Goal: Task Accomplishment & Management: Manage account settings

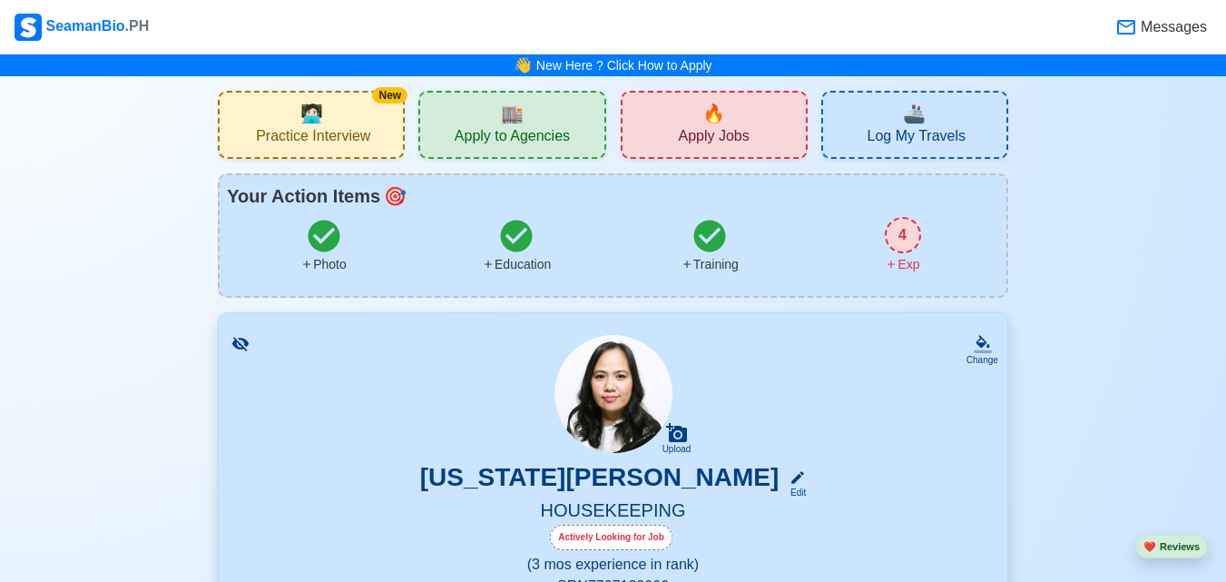
click at [907, 231] on div "4" at bounding box center [903, 235] width 36 height 36
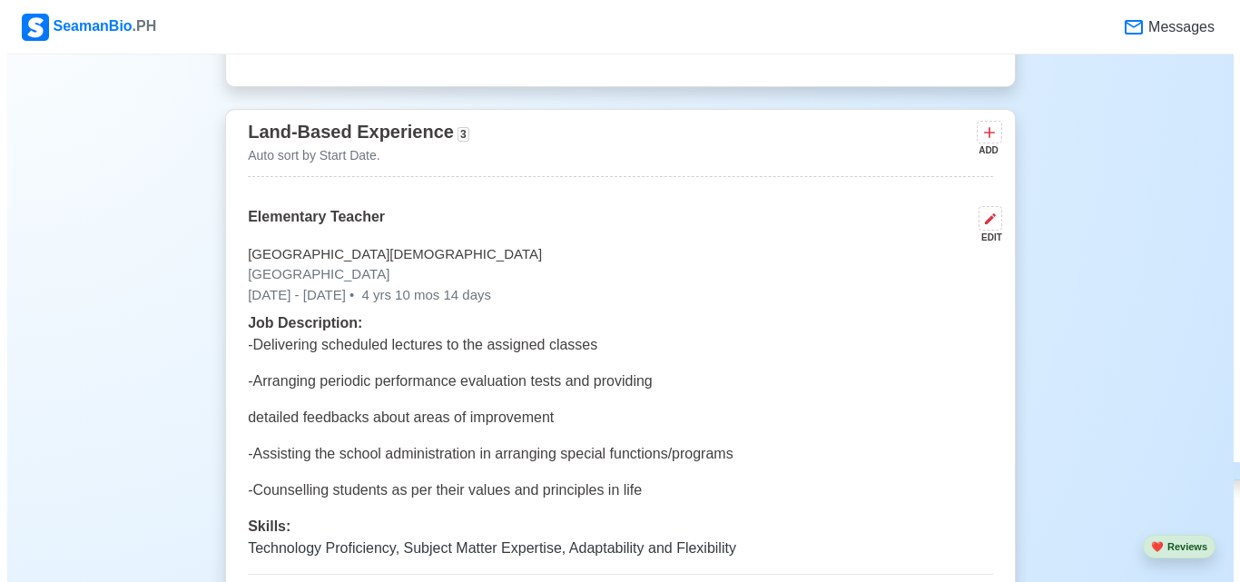
scroll to position [3547, 0]
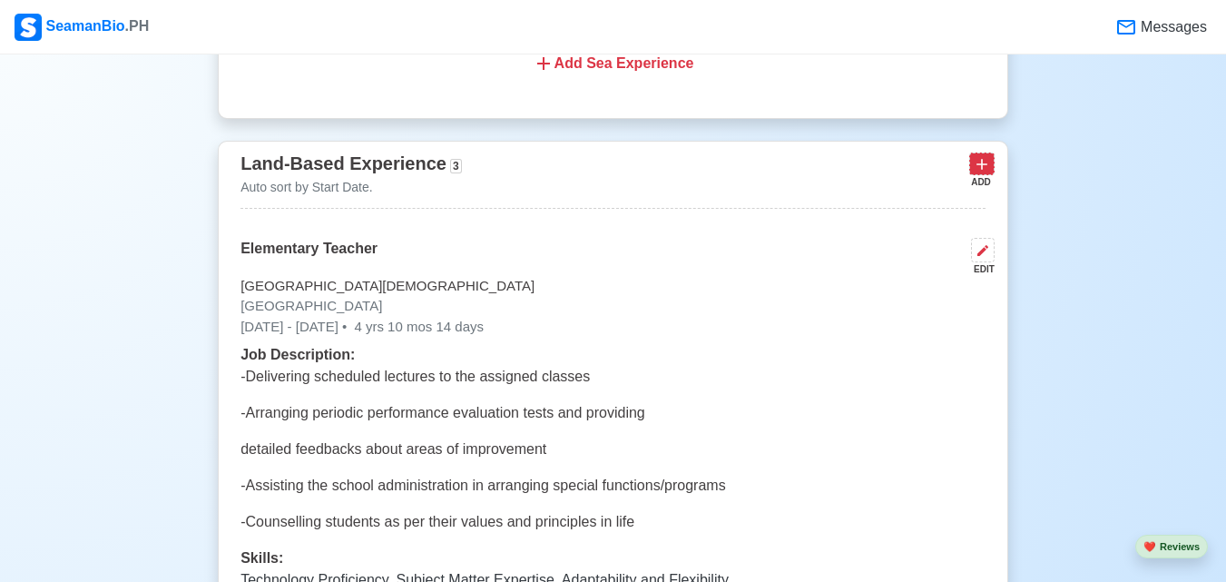
click at [988, 173] on icon at bounding box center [982, 164] width 18 height 18
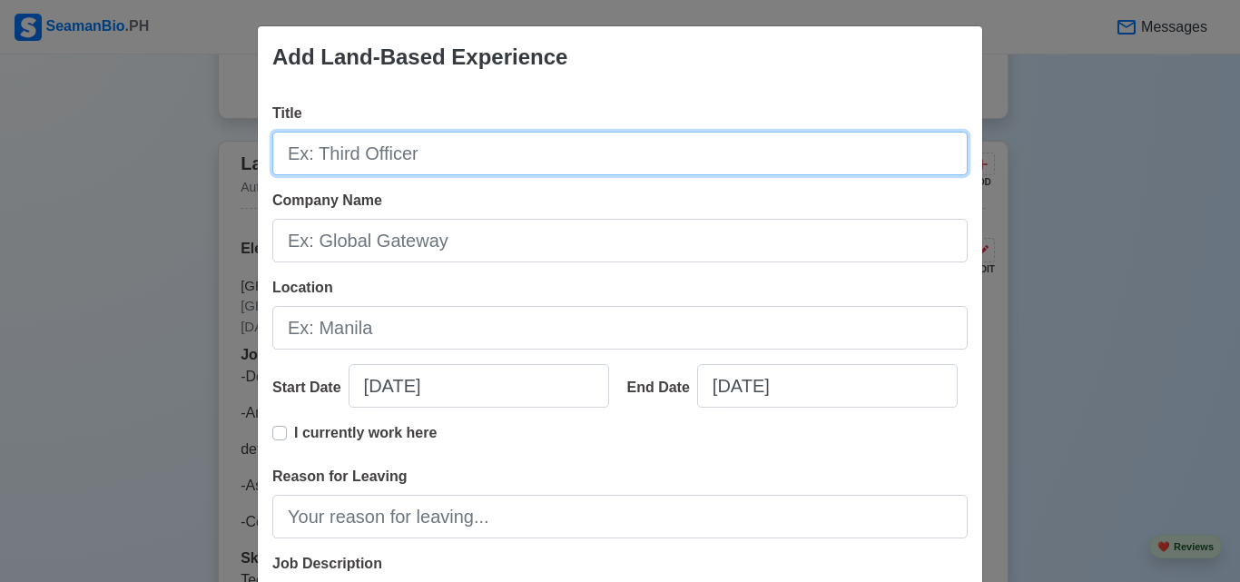
click at [572, 140] on input "Title" at bounding box center [619, 154] width 695 height 44
type input "Pantry Dispatcher"
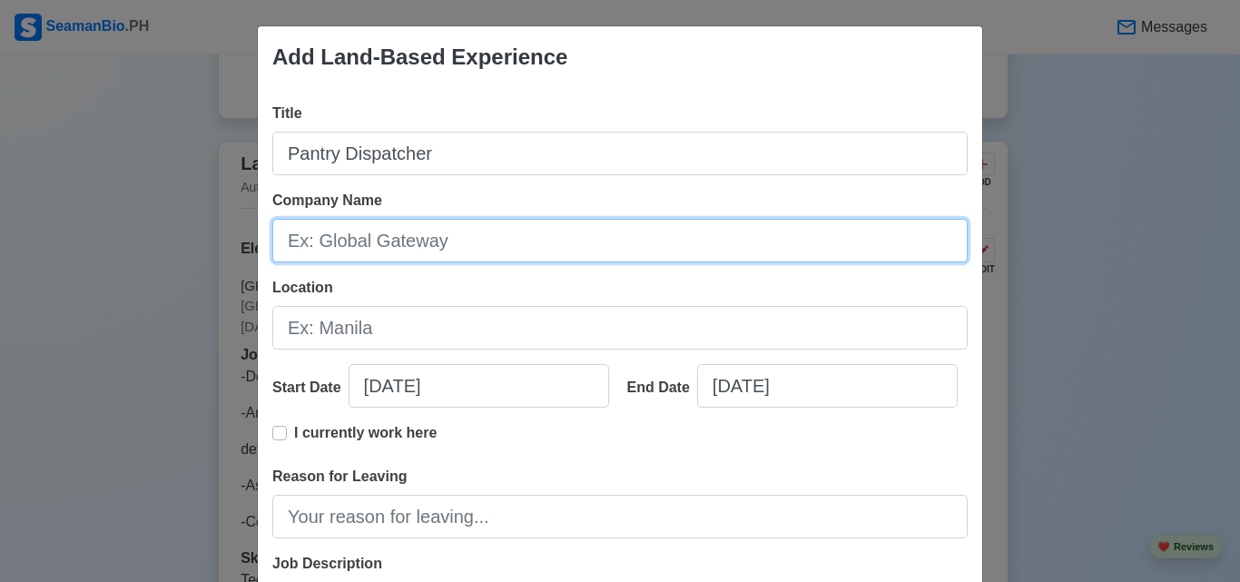
click at [493, 239] on input "Company Name" at bounding box center [619, 241] width 695 height 44
type input "[GEOGRAPHIC_DATA]"
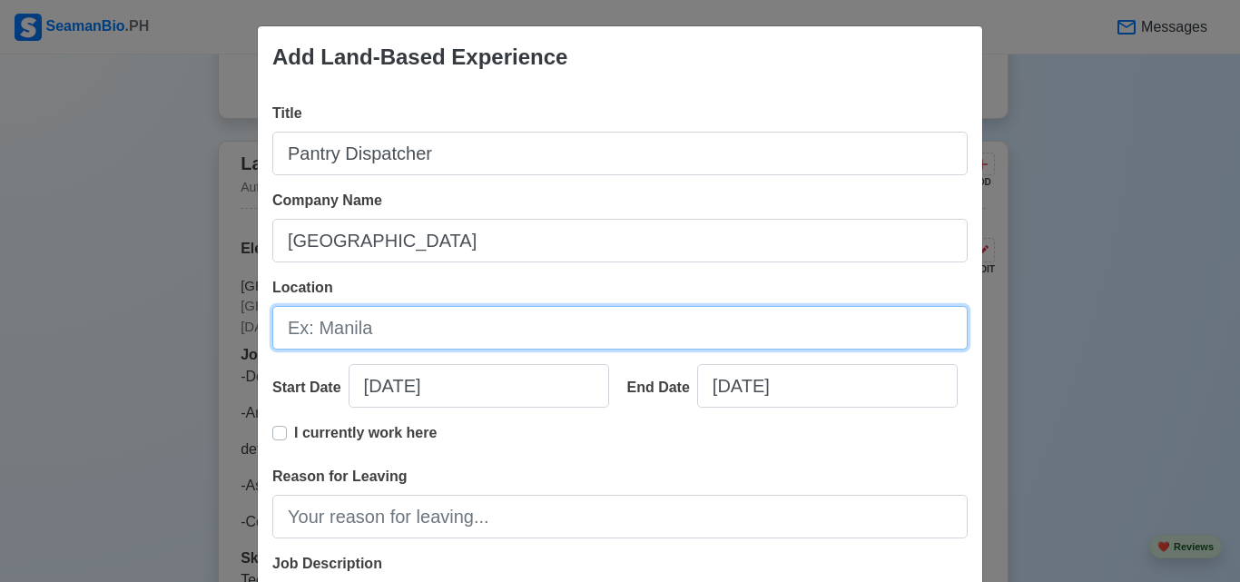
click at [465, 327] on input "Location" at bounding box center [619, 328] width 695 height 44
type input "s"
type input "Subic"
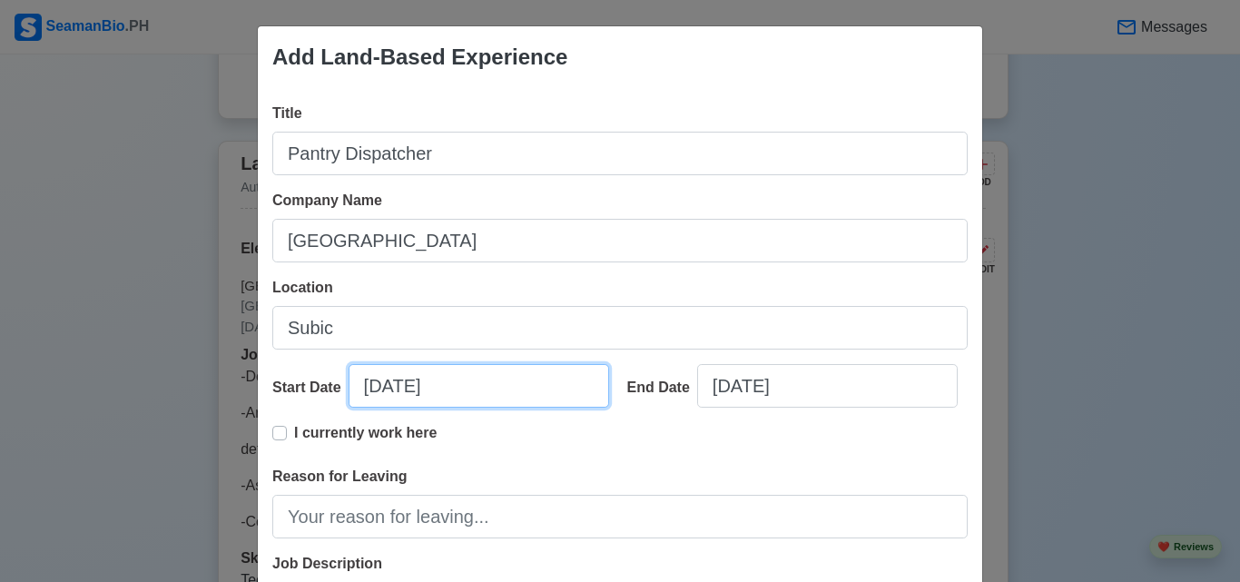
click at [476, 393] on input "[DATE]" at bounding box center [479, 386] width 260 height 44
select select "****"
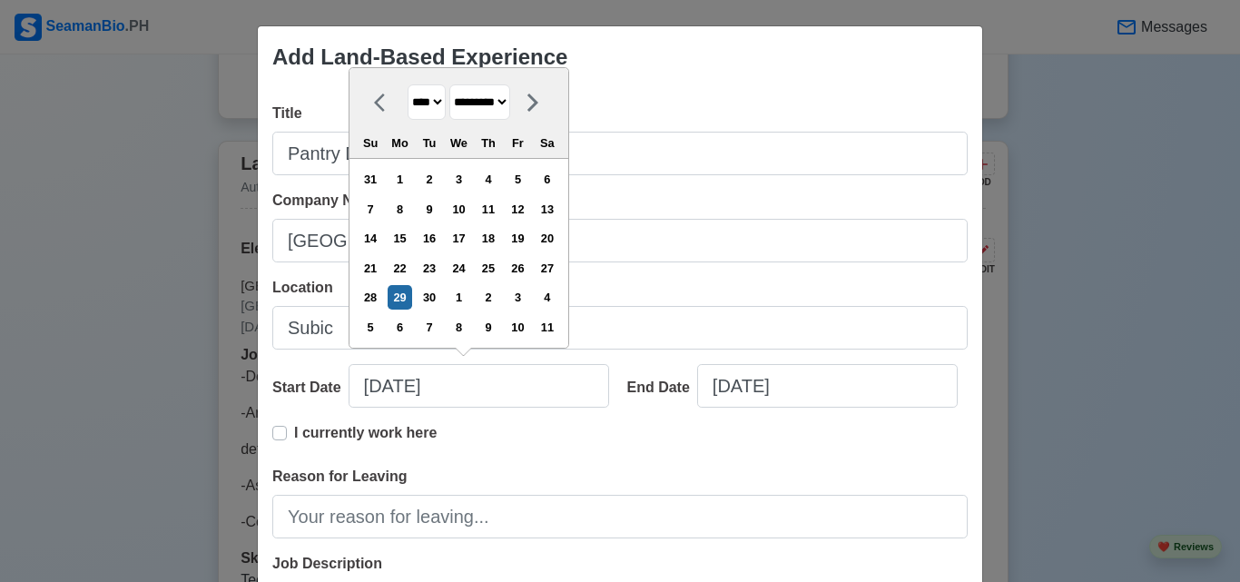
click at [463, 109] on select "******* ******** ***** ***** *** **** **** ****** ********* ******* ******** **…" at bounding box center [479, 101] width 61 height 35
select select "******"
click at [450, 84] on select "******* ******** ***** ***** *** **** **** ****** ********* ******* ******** **…" at bounding box center [479, 101] width 61 height 35
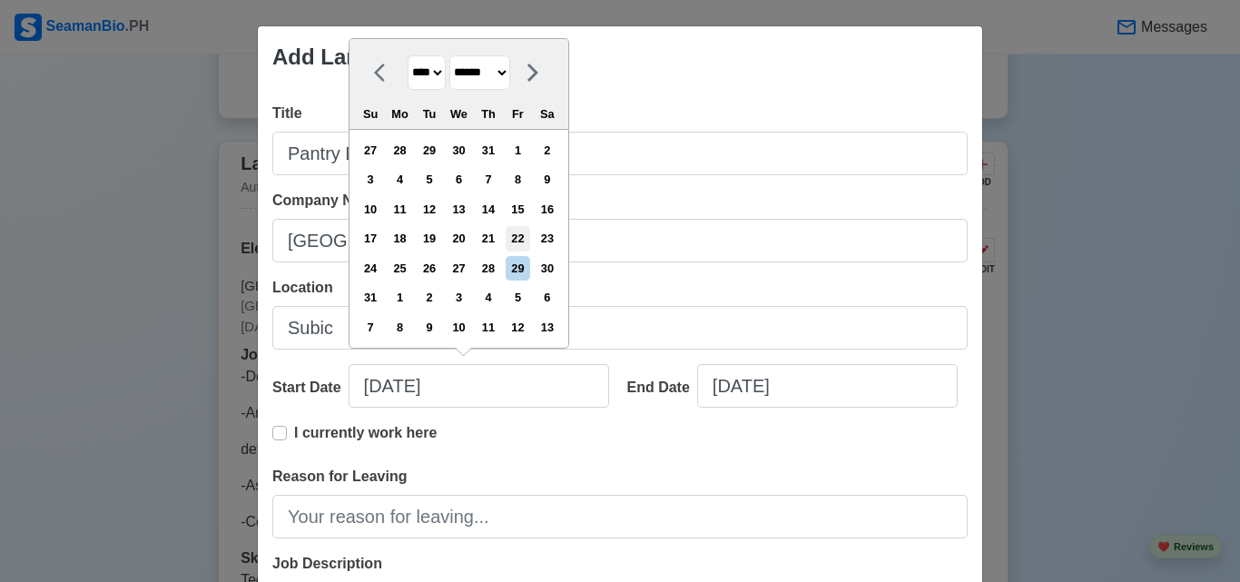
click at [526, 236] on div "22" at bounding box center [518, 238] width 25 height 25
type input "[DATE]"
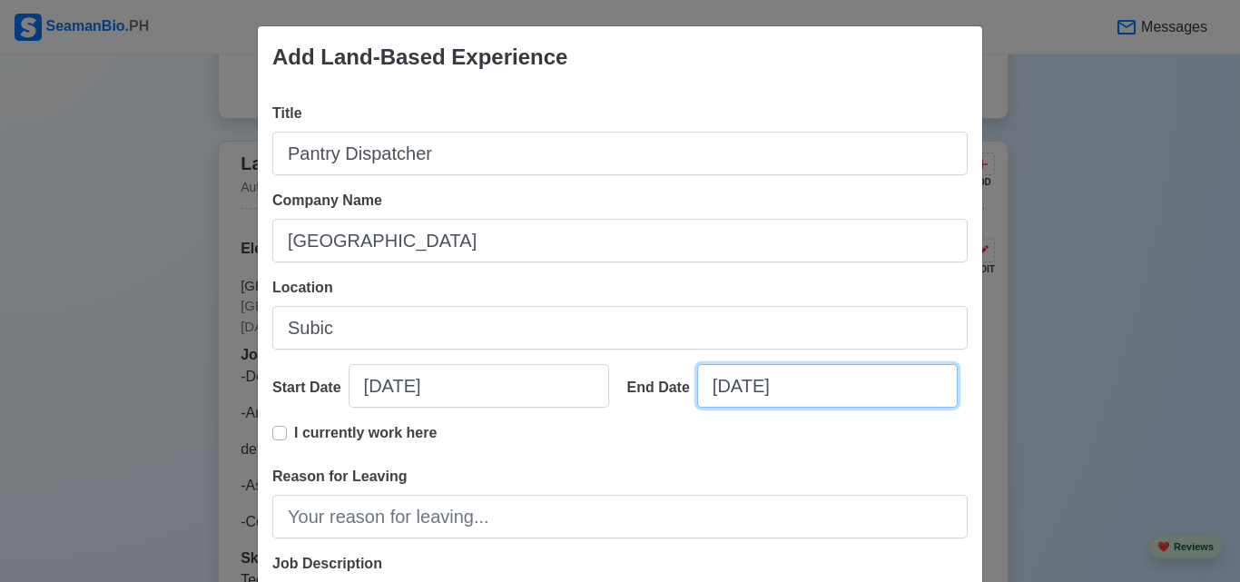
click at [742, 389] on input "[DATE]" at bounding box center [827, 386] width 260 height 44
select select "****"
select select "*********"
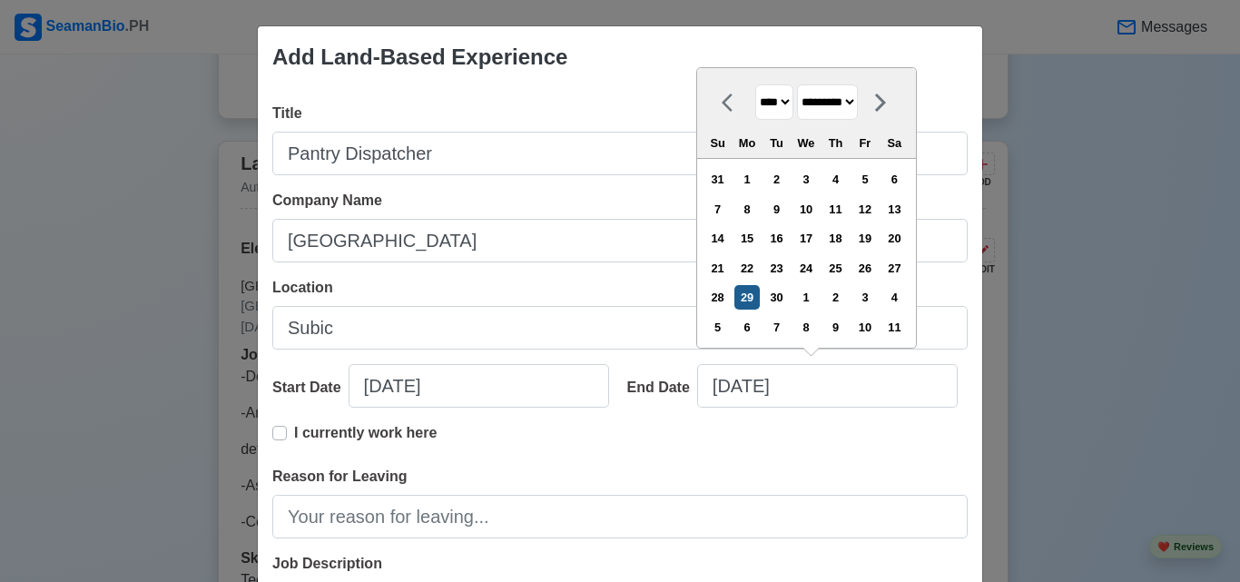
click at [755, 293] on div "29" at bounding box center [746, 297] width 25 height 25
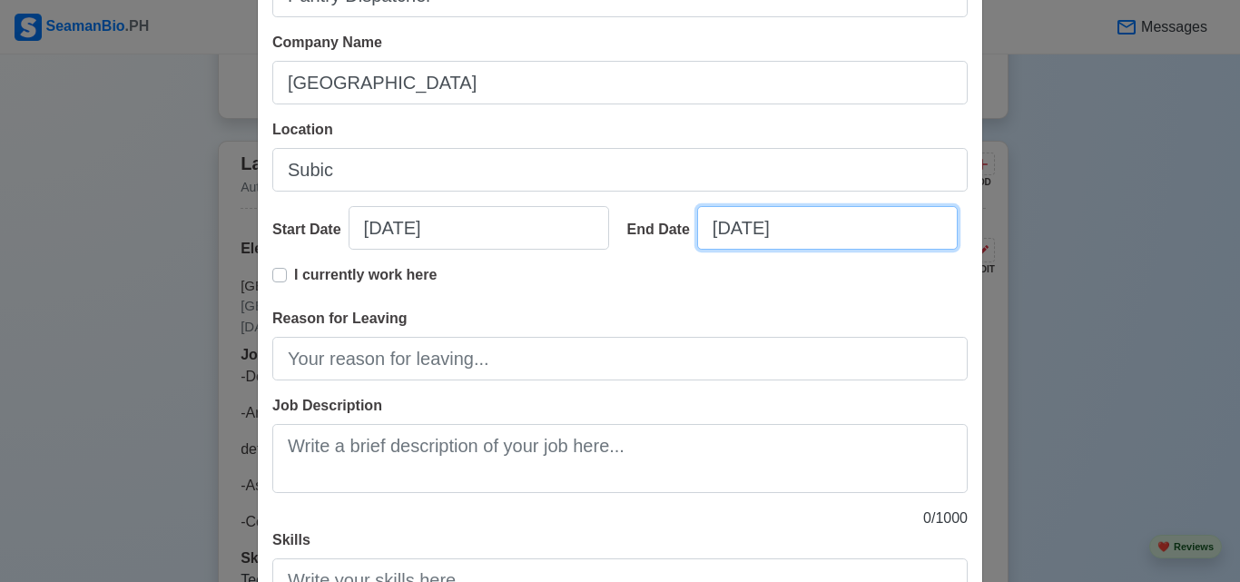
scroll to position [182, 0]
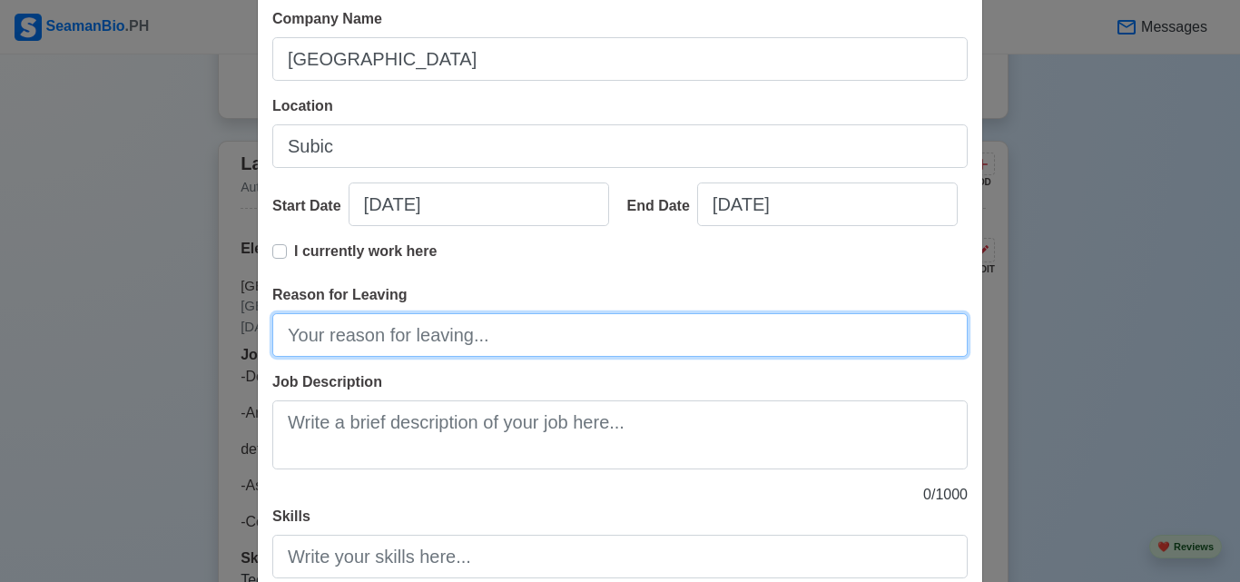
click at [487, 338] on input "Reason for Leaving" at bounding box center [619, 335] width 695 height 44
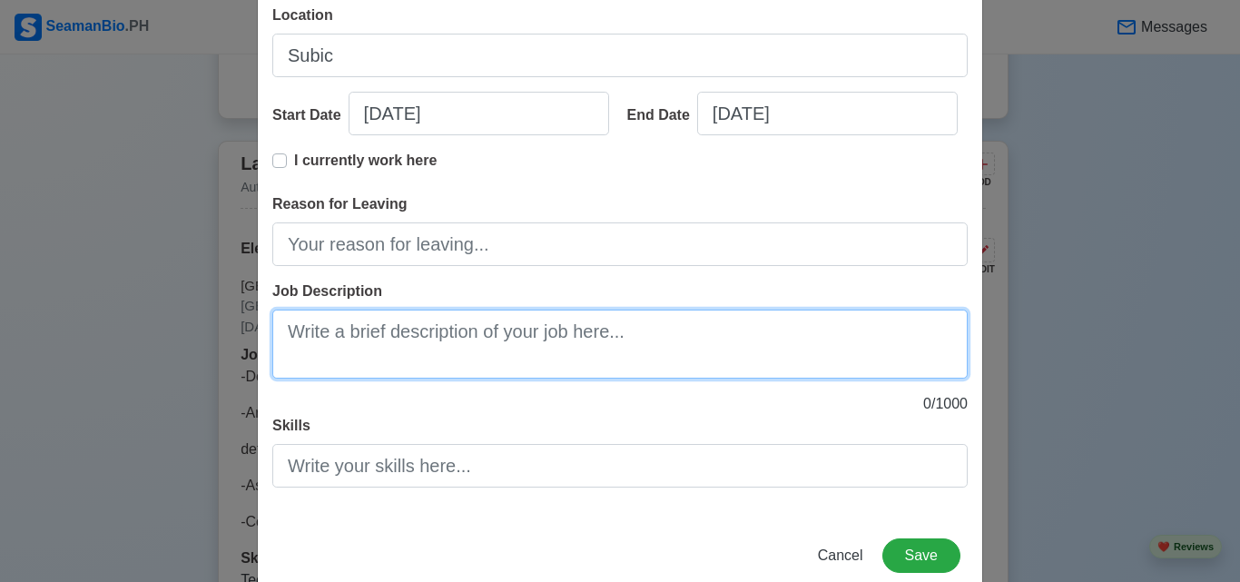
click at [642, 339] on textarea "Job Description" at bounding box center [619, 343] width 695 height 69
paste textarea "Receive and verify food and beverage orders from kitchen staff or service team."
paste textarea "Monitor stock levels of pantry items and notify the supervisor or stewarding te…"
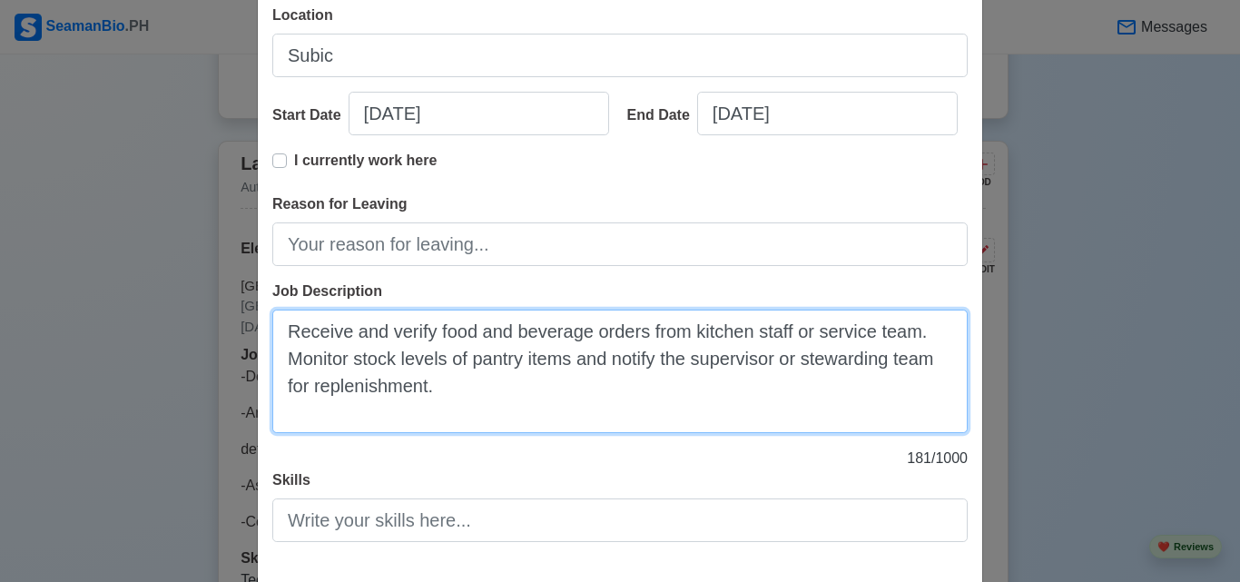
paste textarea "Ensure all orders are recorded accurately for billing or tracking purposes."
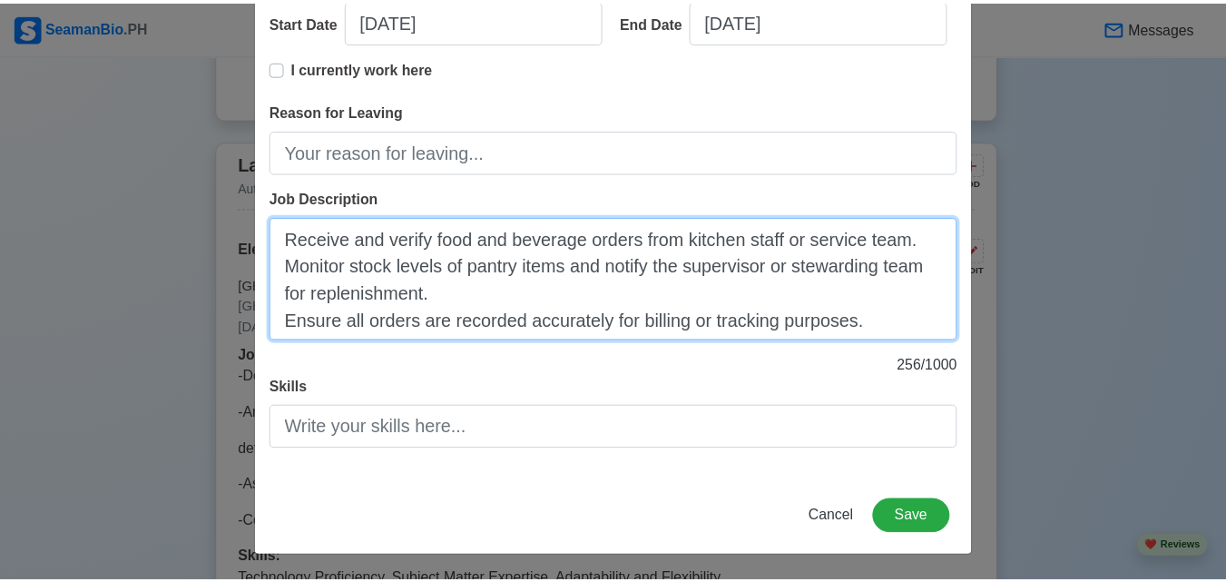
scroll to position [366, 0]
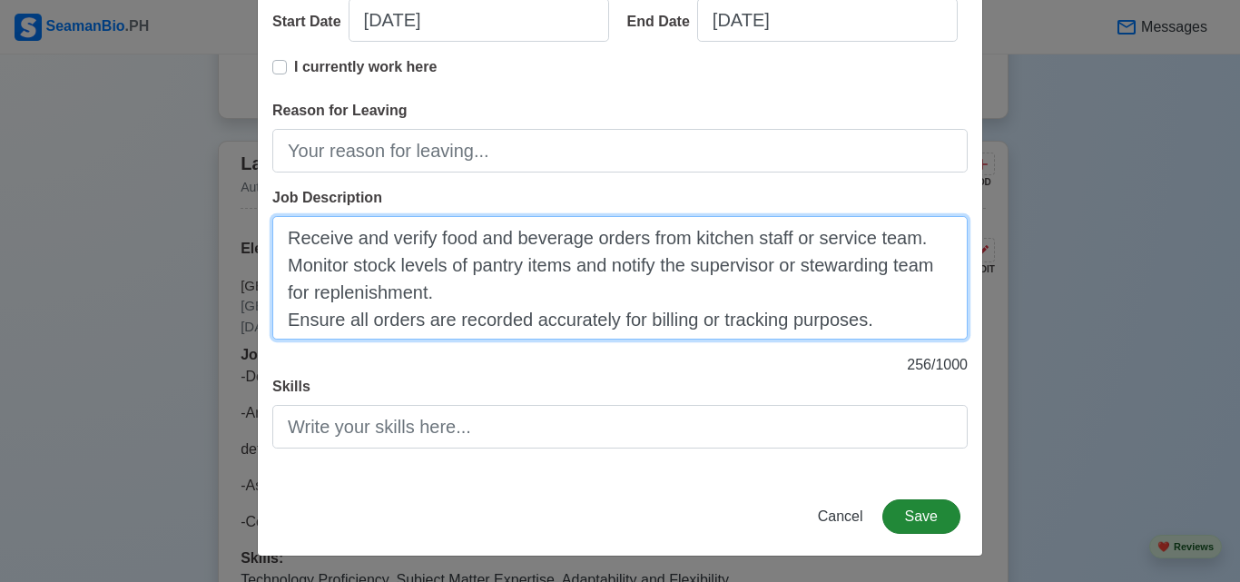
type textarea "Receive and verify food and beverage orders from kitchen staff or service team.…"
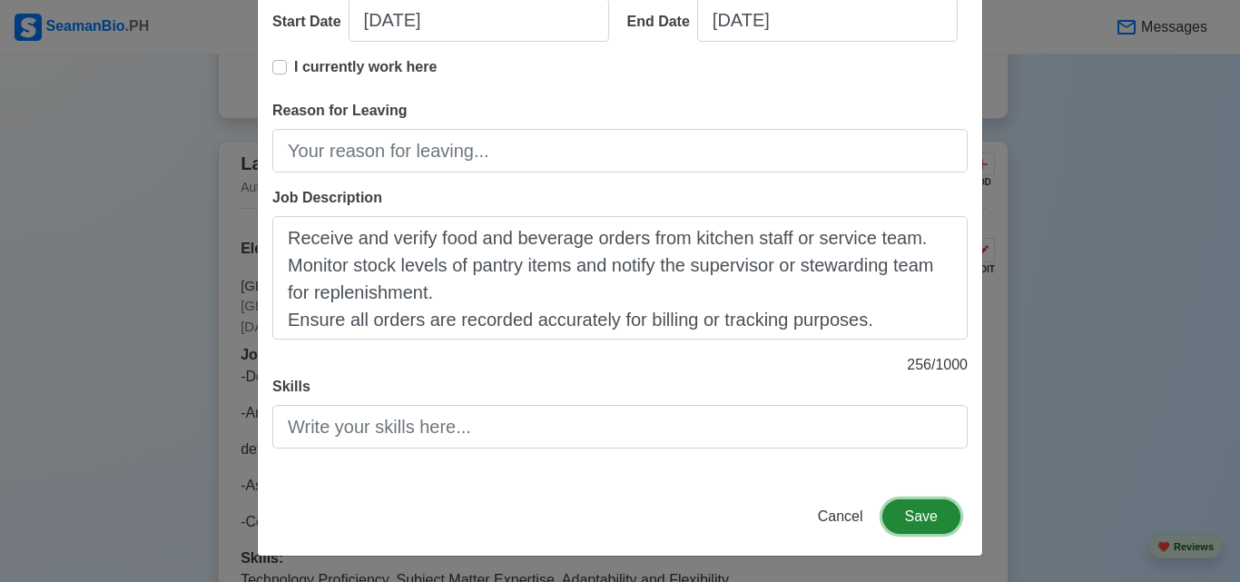
click at [919, 507] on button "Save" at bounding box center [921, 516] width 78 height 34
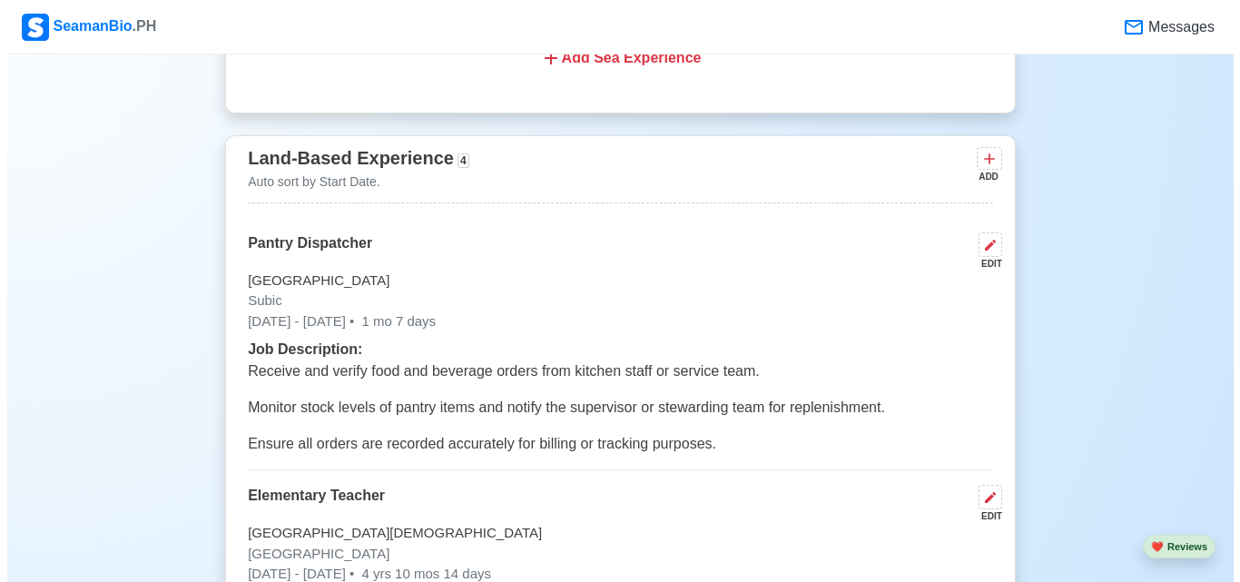
scroll to position [3547, 0]
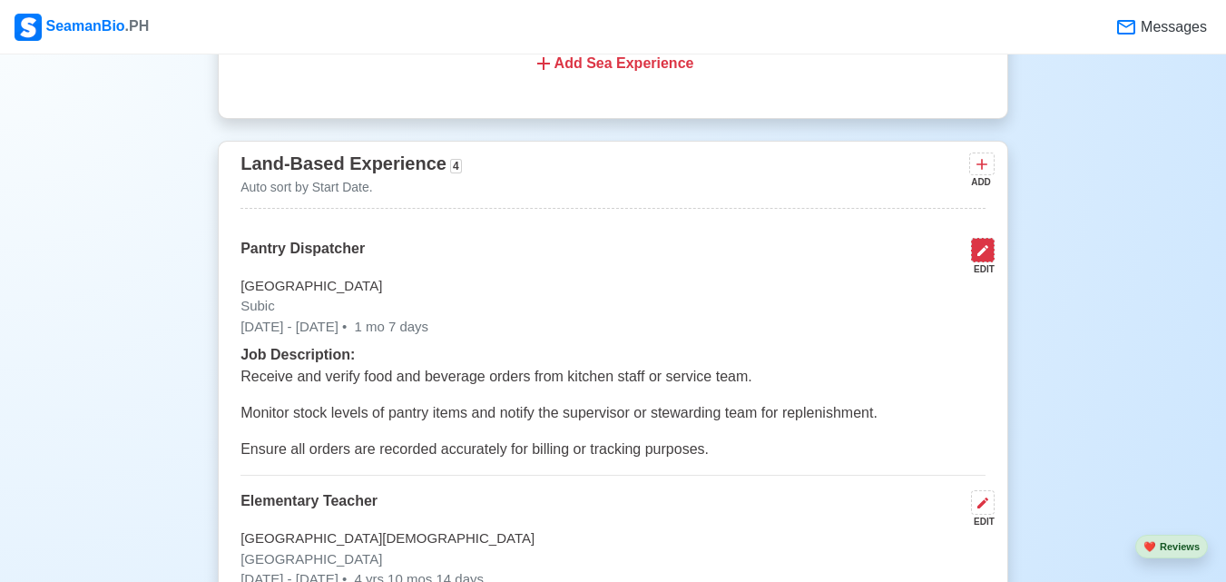
click at [983, 256] on icon at bounding box center [983, 250] width 11 height 11
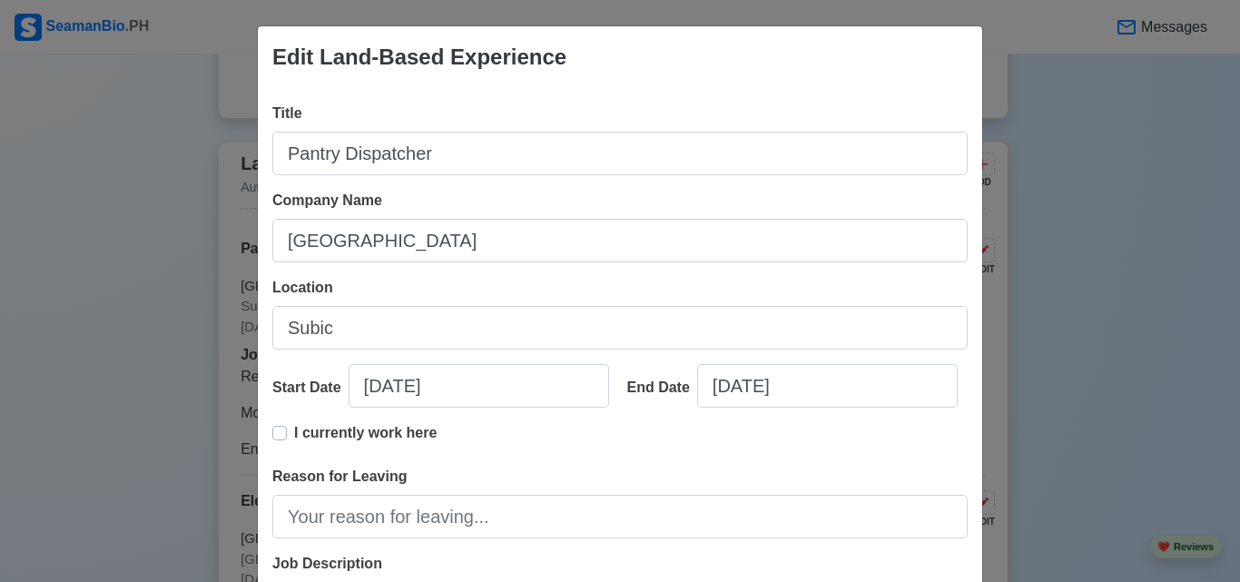
scroll to position [272, 0]
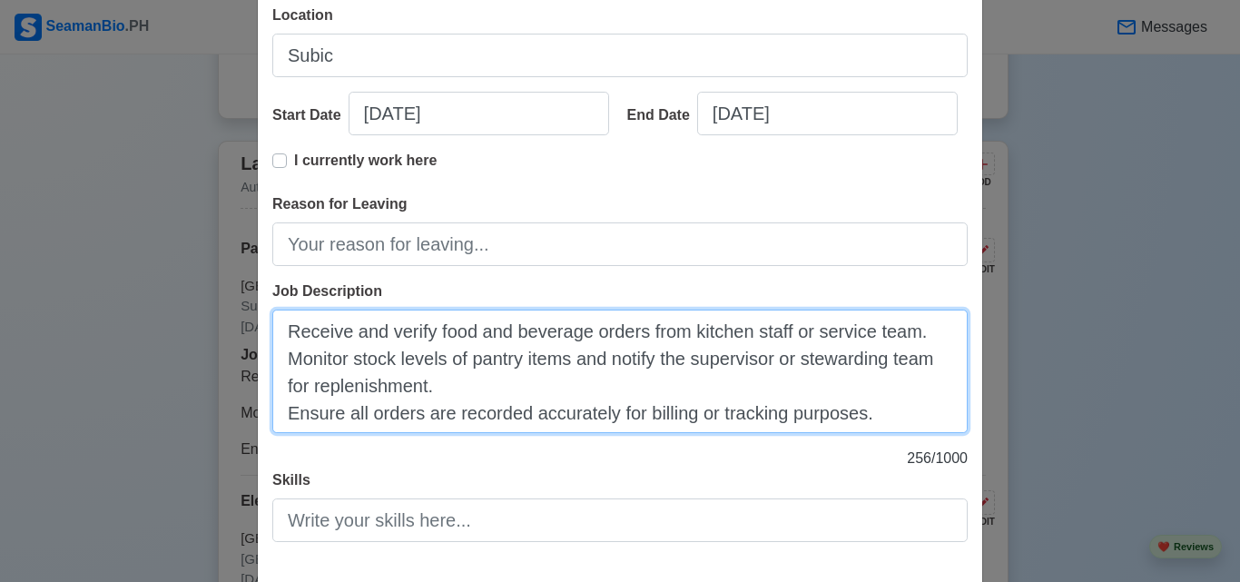
click at [279, 329] on textarea "Receive and verify food and beverage orders from kitchen staff or service team.…" at bounding box center [619, 370] width 695 height 123
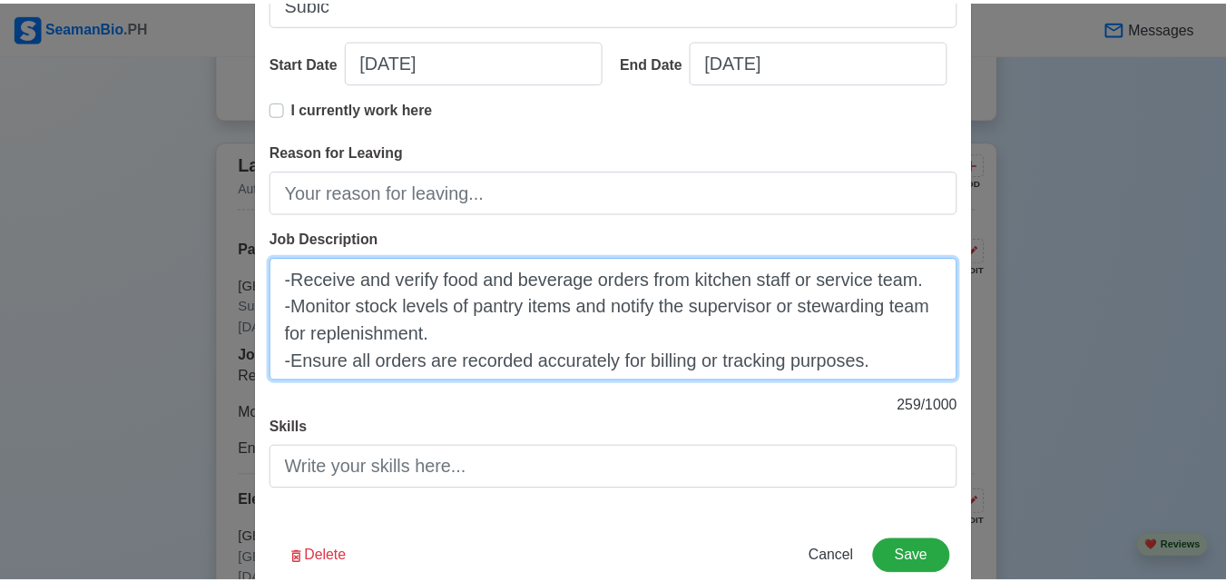
scroll to position [366, 0]
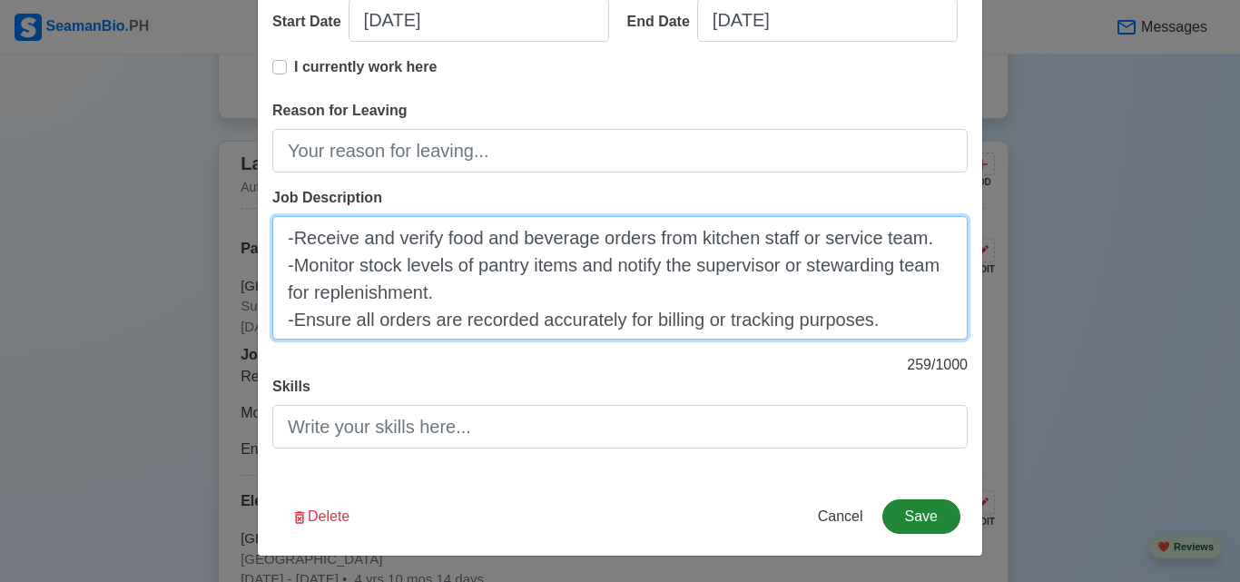
type textarea "-Receive and verify food and beverage orders from kitchen staff or service team…"
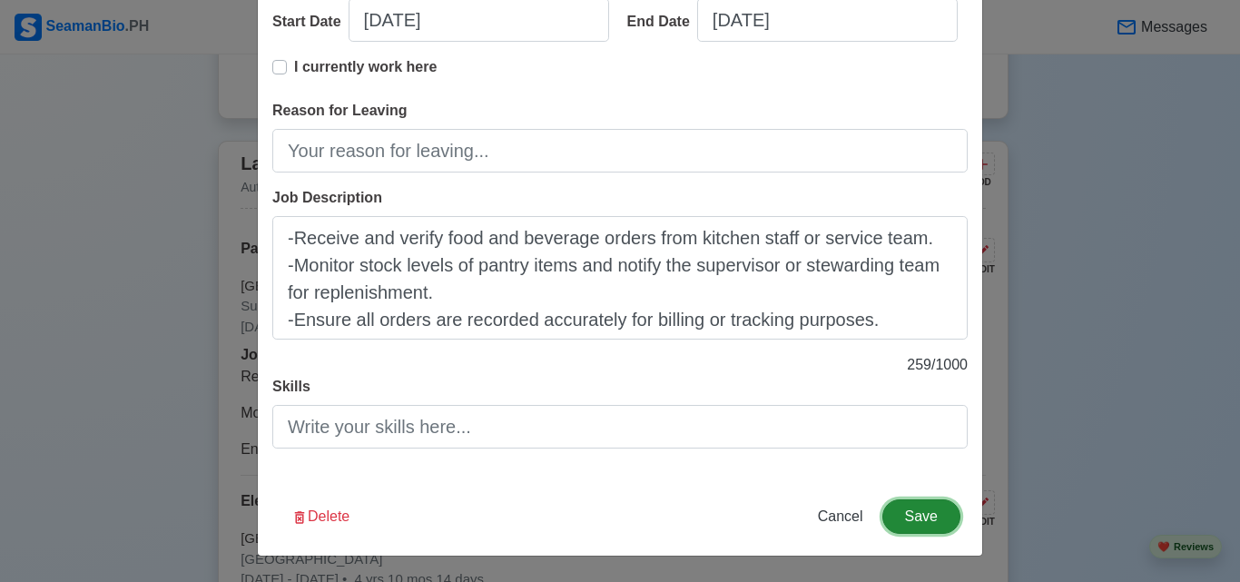
click at [919, 512] on button "Save" at bounding box center [921, 516] width 78 height 34
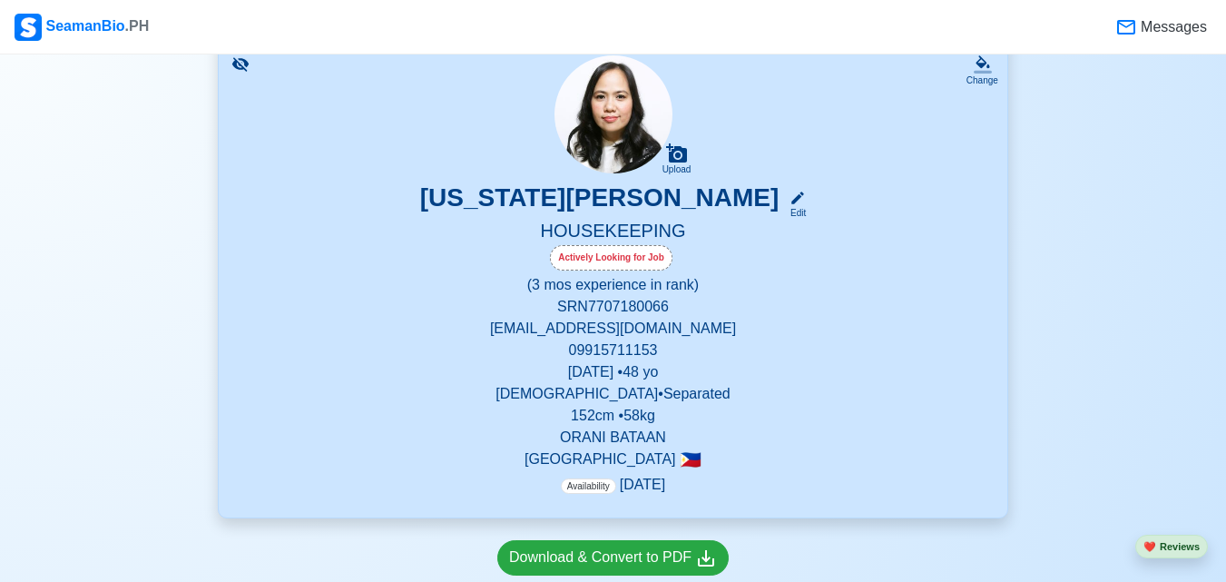
scroll to position [733, 0]
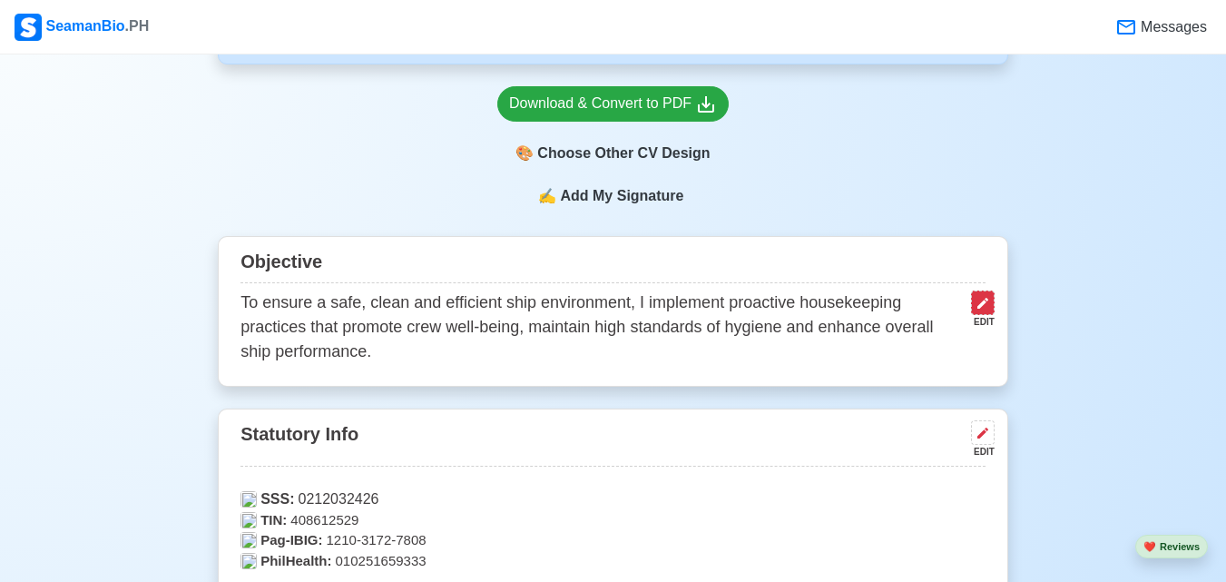
click at [977, 309] on icon at bounding box center [983, 303] width 15 height 15
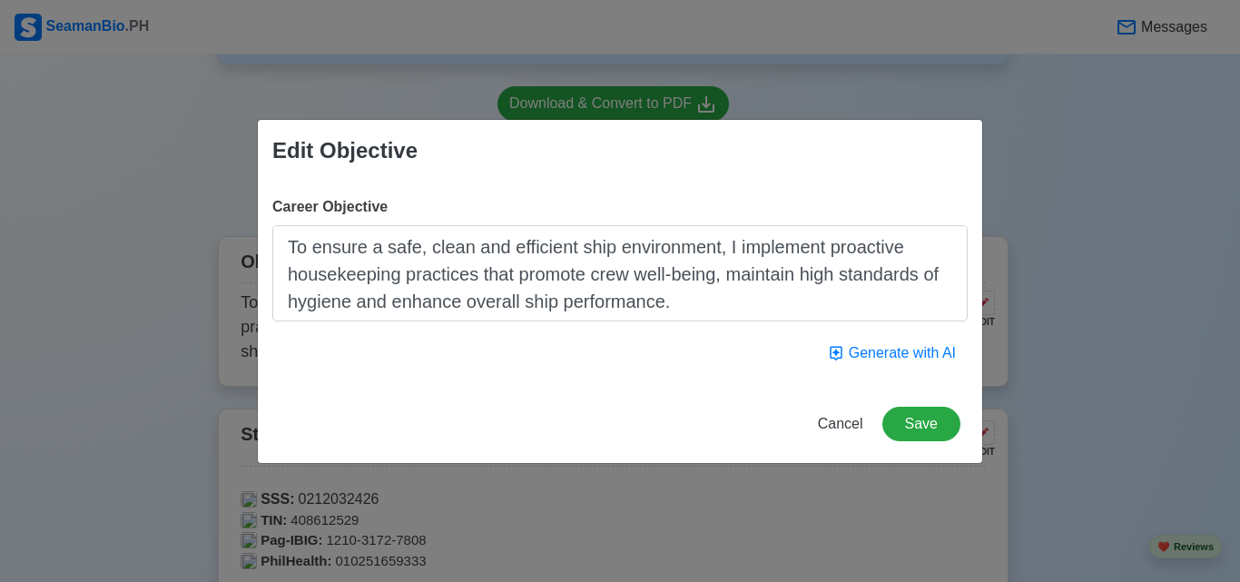
drag, startPoint x: 694, startPoint y: 303, endPoint x: 412, endPoint y: 247, distance: 287.8
click at [412, 247] on textarea "To ensure a safe, clean and efficient ship environment, I implement proactive h…" at bounding box center [619, 273] width 695 height 96
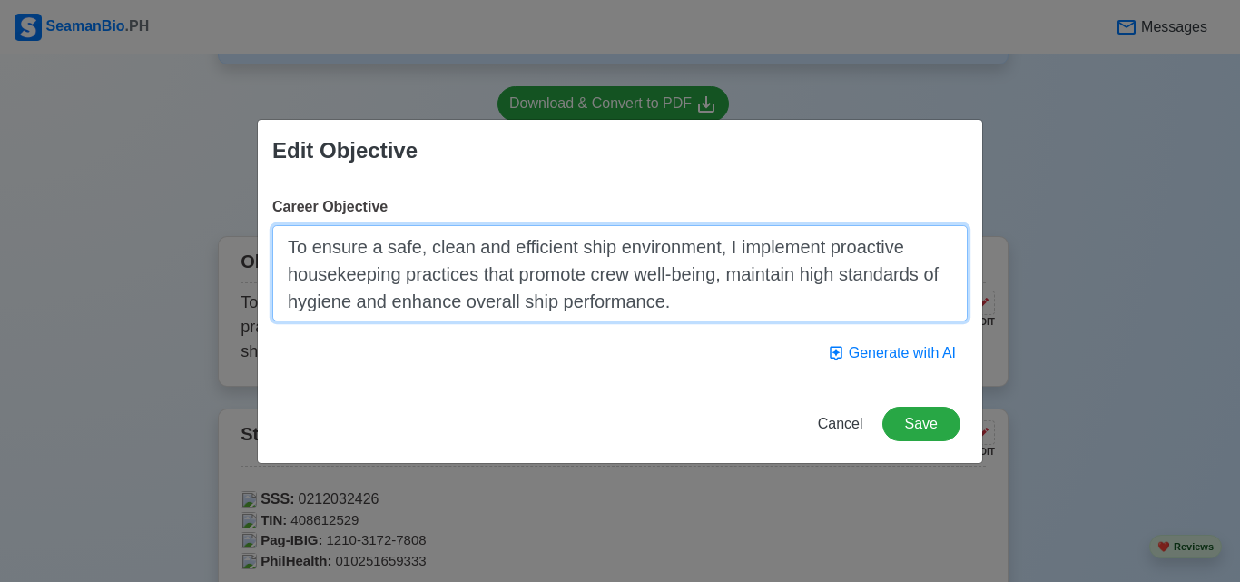
click at [734, 319] on textarea "To ensure a safe, clean and efficient ship environment, I implement proactive h…" at bounding box center [619, 273] width 695 height 96
drag, startPoint x: 717, startPoint y: 312, endPoint x: 271, endPoint y: 239, distance: 451.7
click at [235, 233] on div "Edit Objective Career Objective To ensure a safe, clean and efficient ship envi…" at bounding box center [620, 291] width 1240 height 582
paste textarea "obtain a challenging position in a reputable organization where I can contribut…"
click at [730, 301] on textarea "To obtain a challenging position in a reputable organization where I can contri…" at bounding box center [619, 273] width 695 height 96
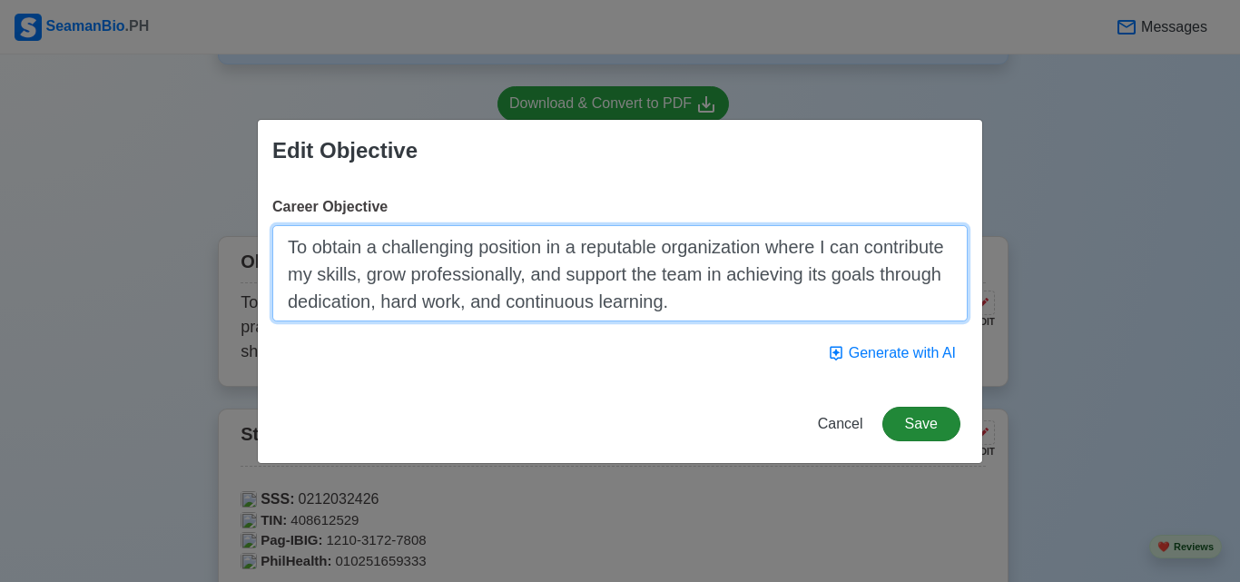
type textarea "To obtain a challenging position in a reputable organization where I can contri…"
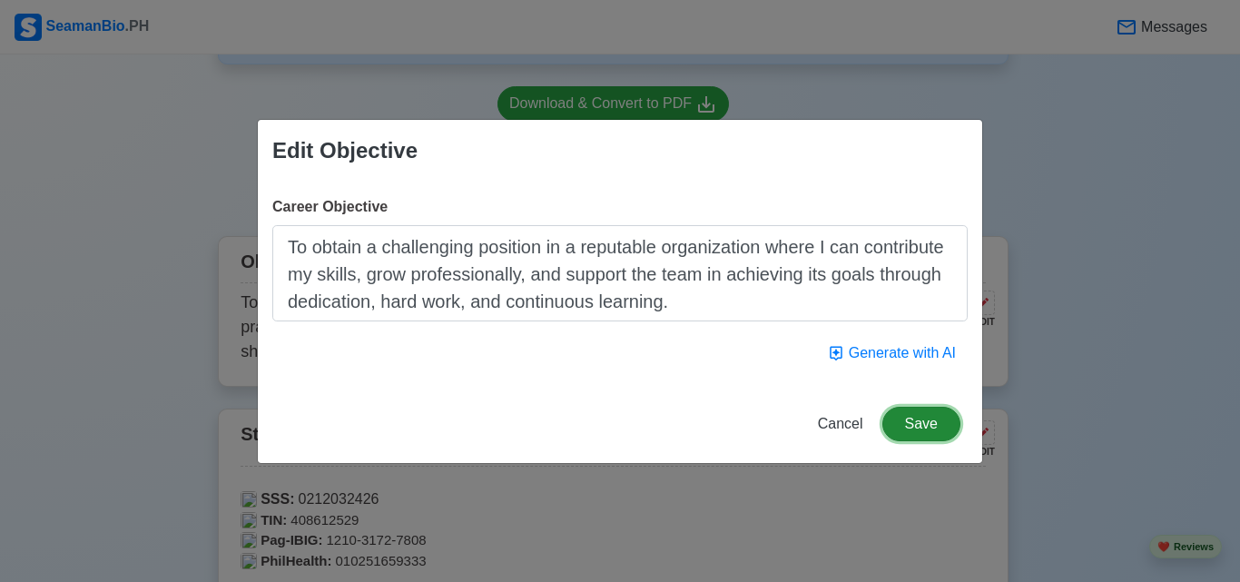
click at [928, 427] on button "Save" at bounding box center [921, 424] width 78 height 34
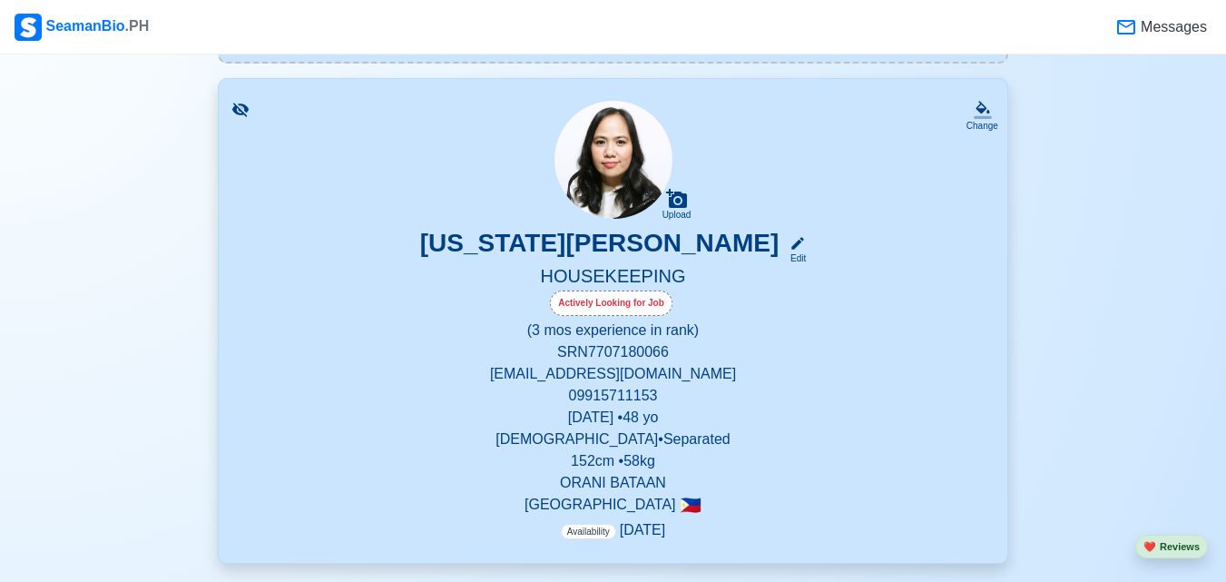
scroll to position [280, 0]
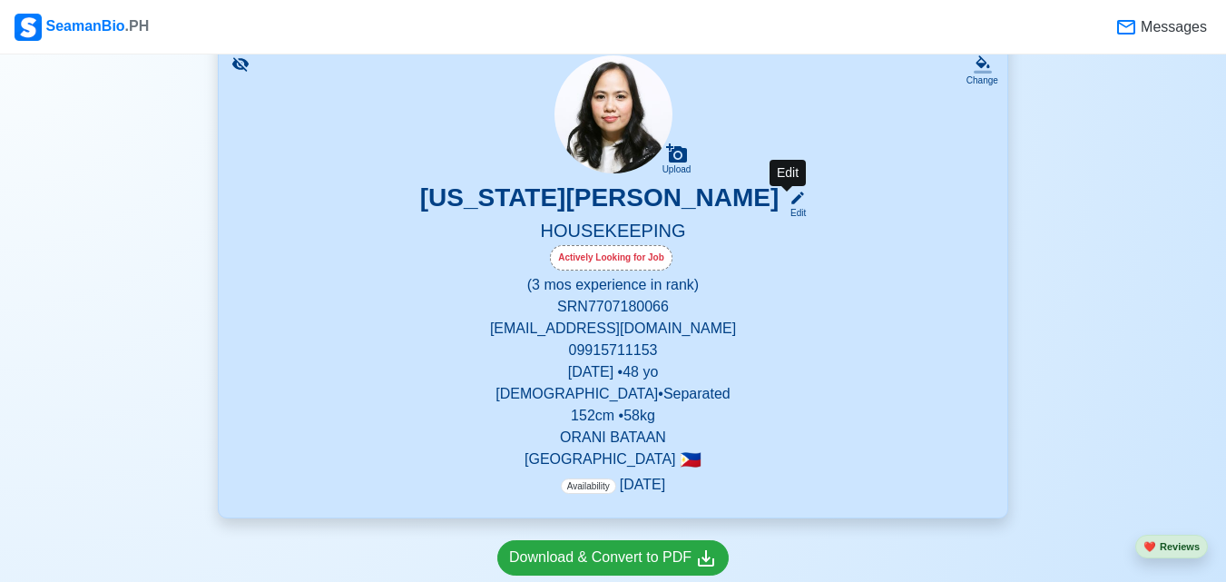
click at [794, 204] on icon at bounding box center [798, 198] width 16 height 16
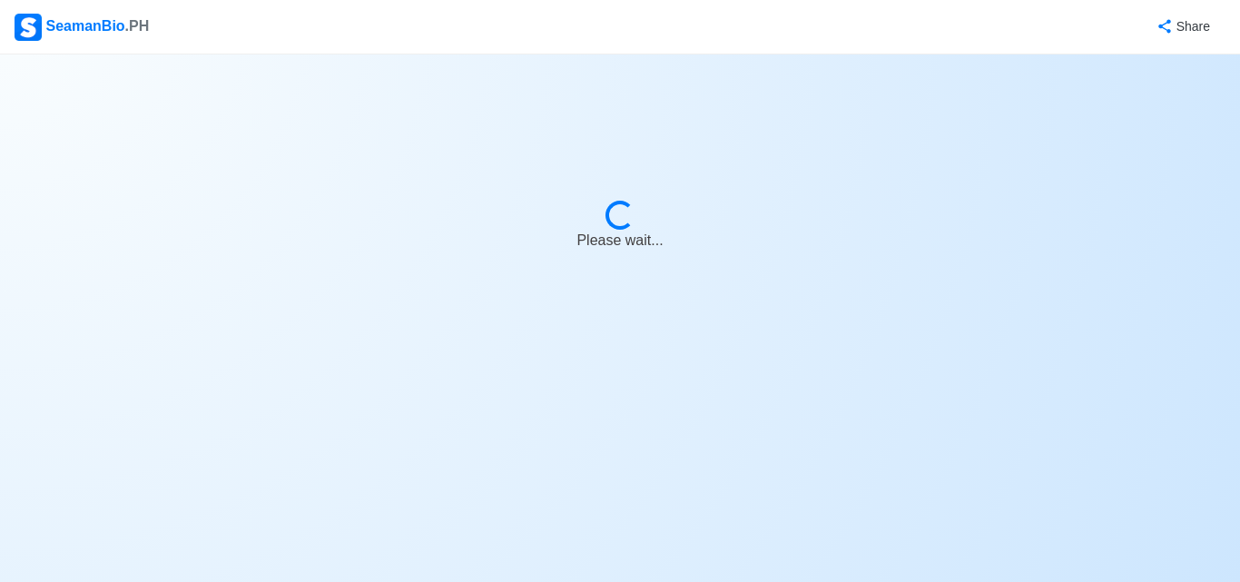
select select "Actively Looking for Job"
select select "Visible for Hiring"
select select "Separated"
select select "[DEMOGRAPHIC_DATA]"
select select "PH"
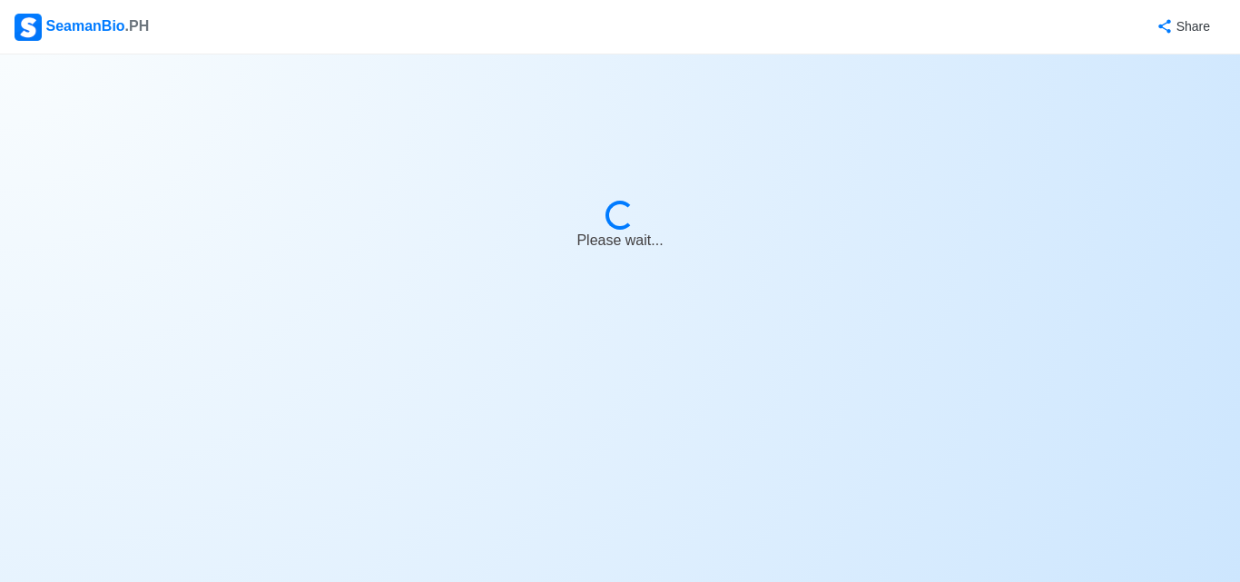
select select "0"
select select "3"
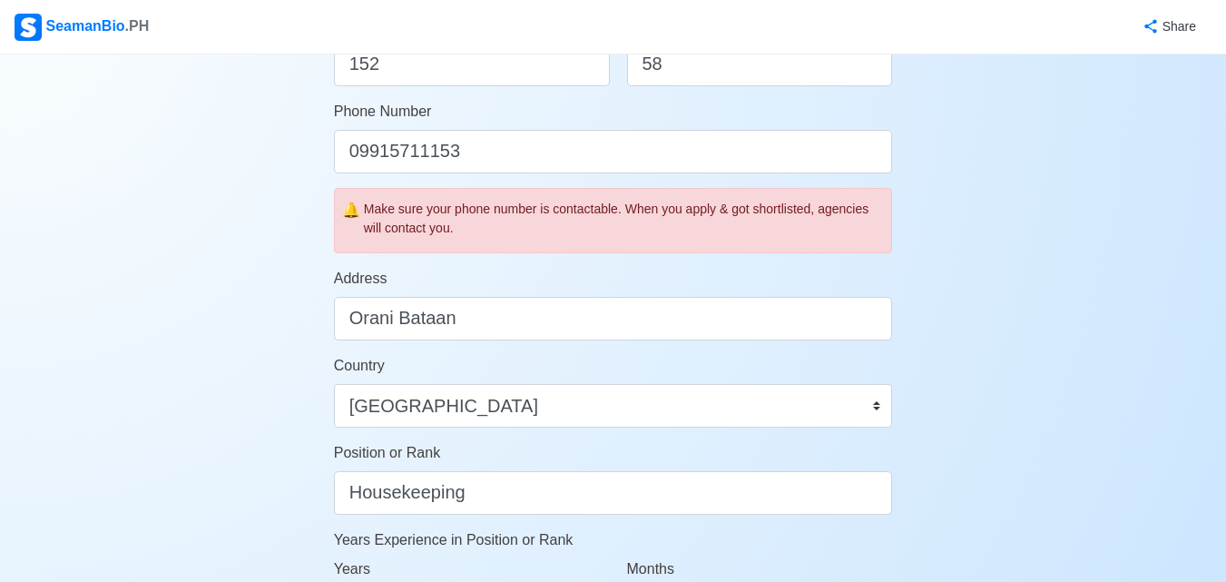
scroll to position [635, 0]
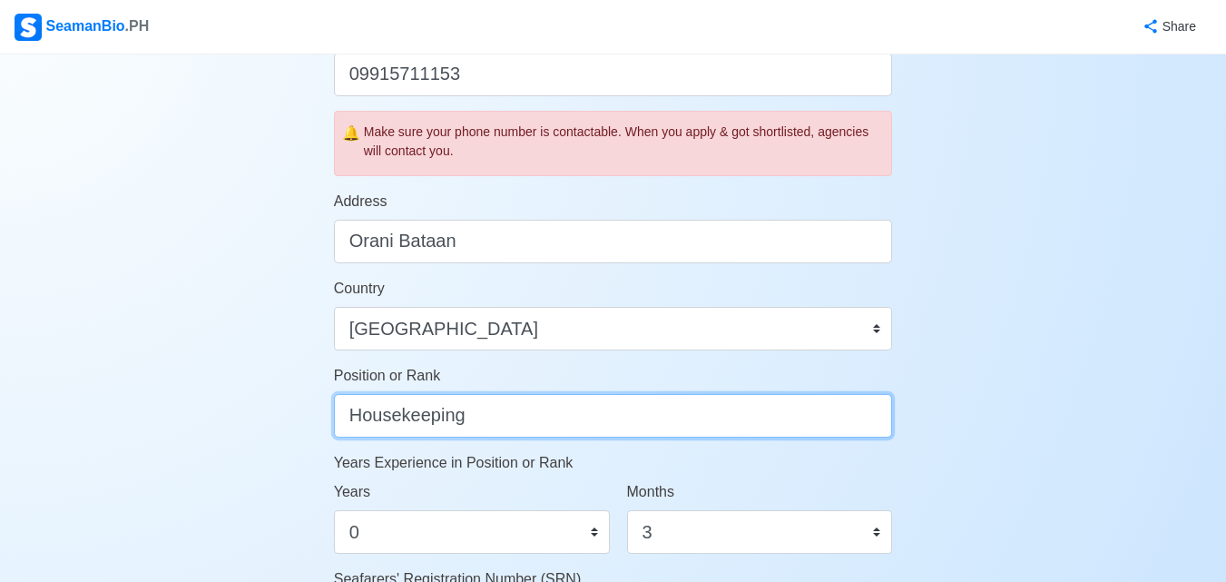
drag, startPoint x: 481, startPoint y: 415, endPoint x: 275, endPoint y: 407, distance: 206.2
click at [275, 407] on div "Account Setup 🗂️ Your Job Status Onboard Actively Looking for Job Not Looking f…" at bounding box center [613, 246] width 1226 height 1655
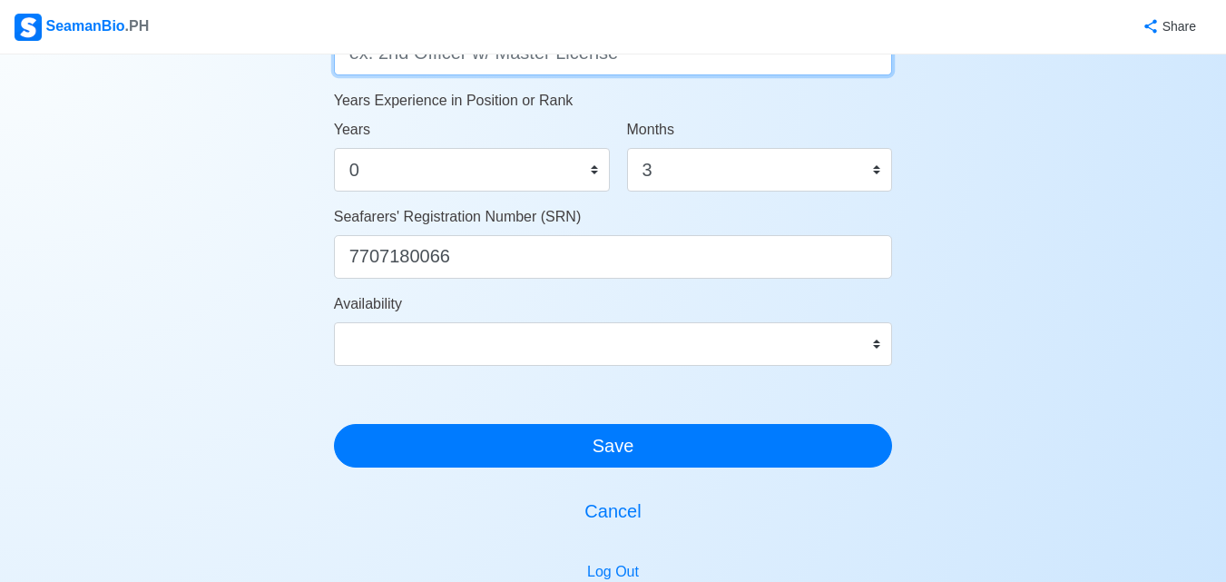
scroll to position [998, 0]
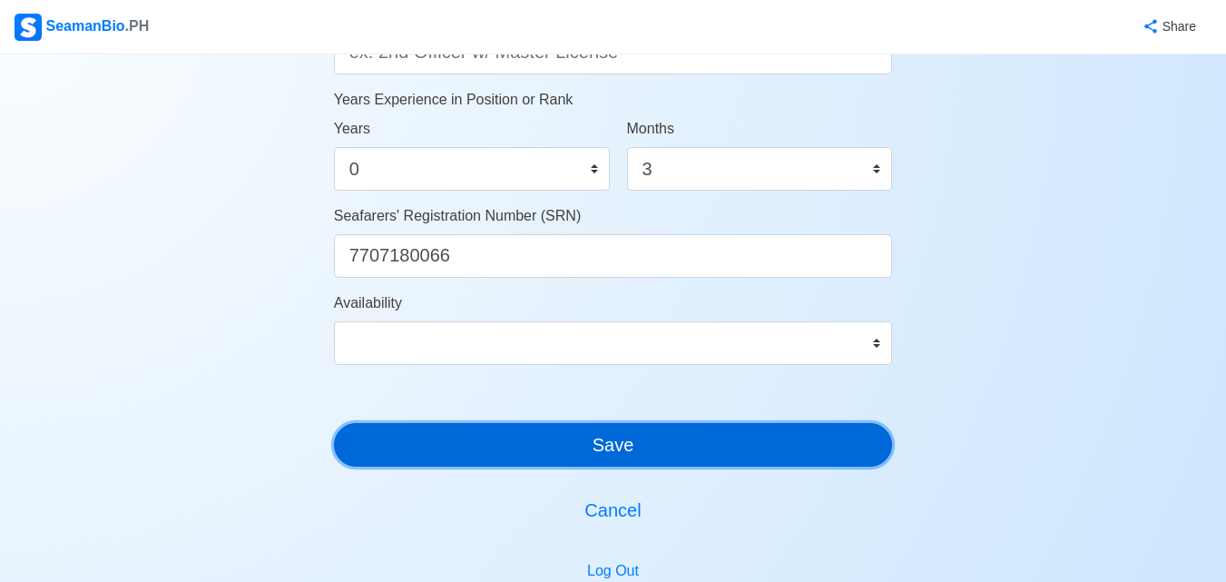
click at [402, 439] on button "Save" at bounding box center [613, 445] width 559 height 44
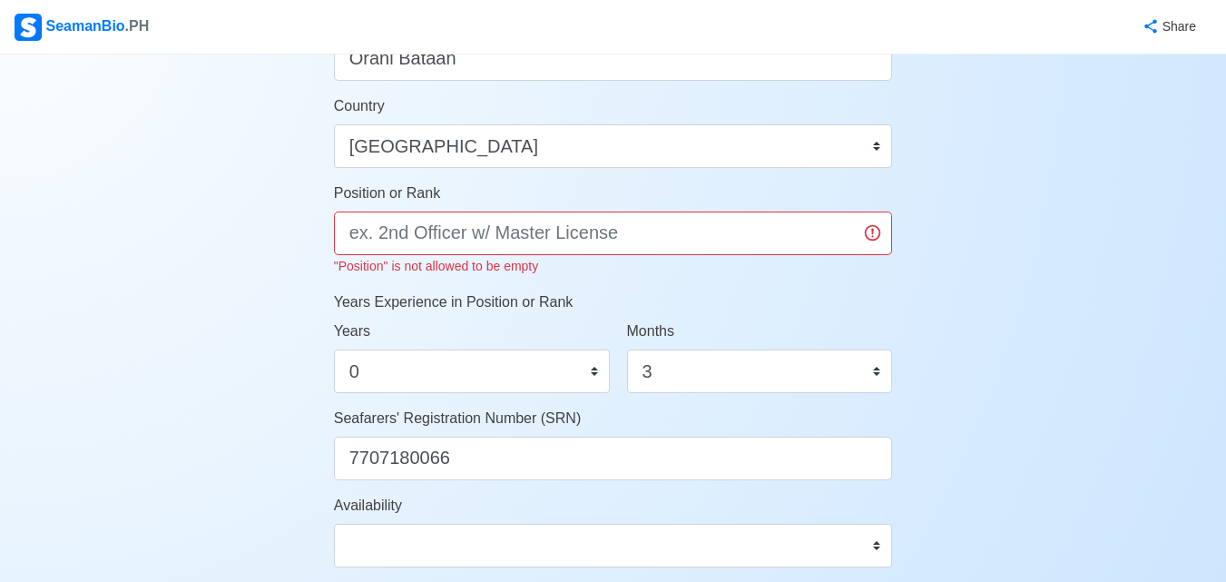
scroll to position [817, 0]
click at [775, 231] on input "Position or Rank" at bounding box center [613, 234] width 559 height 44
type input "0"
click at [664, 235] on input "Position or Rank" at bounding box center [613, 234] width 559 height 44
click at [542, 239] on input "Position or Rank" at bounding box center [613, 234] width 559 height 44
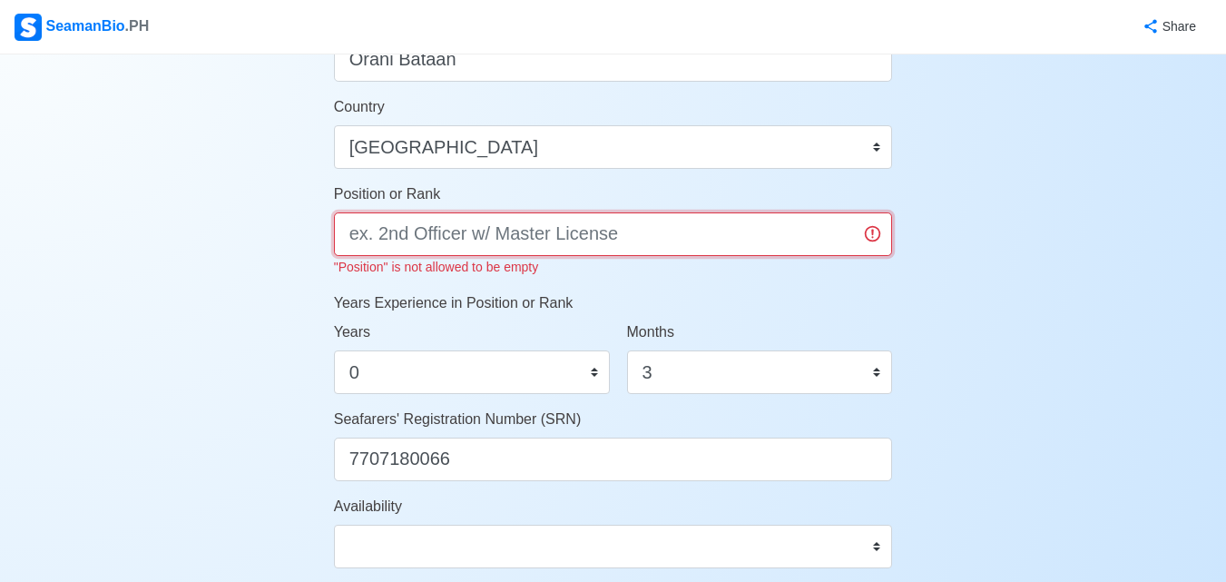
click at [631, 231] on input "Position or Rank" at bounding box center [613, 234] width 559 height 44
type input "K"
type input "H"
type input "L"
type input "None"
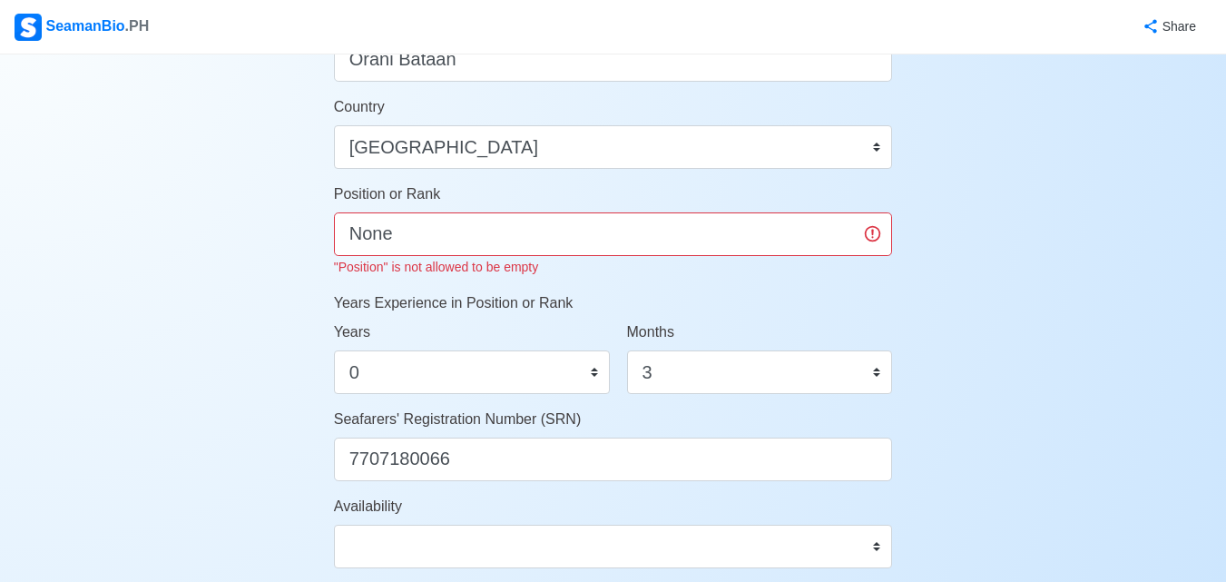
drag, startPoint x: 951, startPoint y: 291, endPoint x: 943, endPoint y: 296, distance: 9.3
click at [950, 291] on div "Account Setup 🗂️ Your Job Status Onboard Actively Looking for Job Not Looking f…" at bounding box center [613, 76] width 1226 height 1677
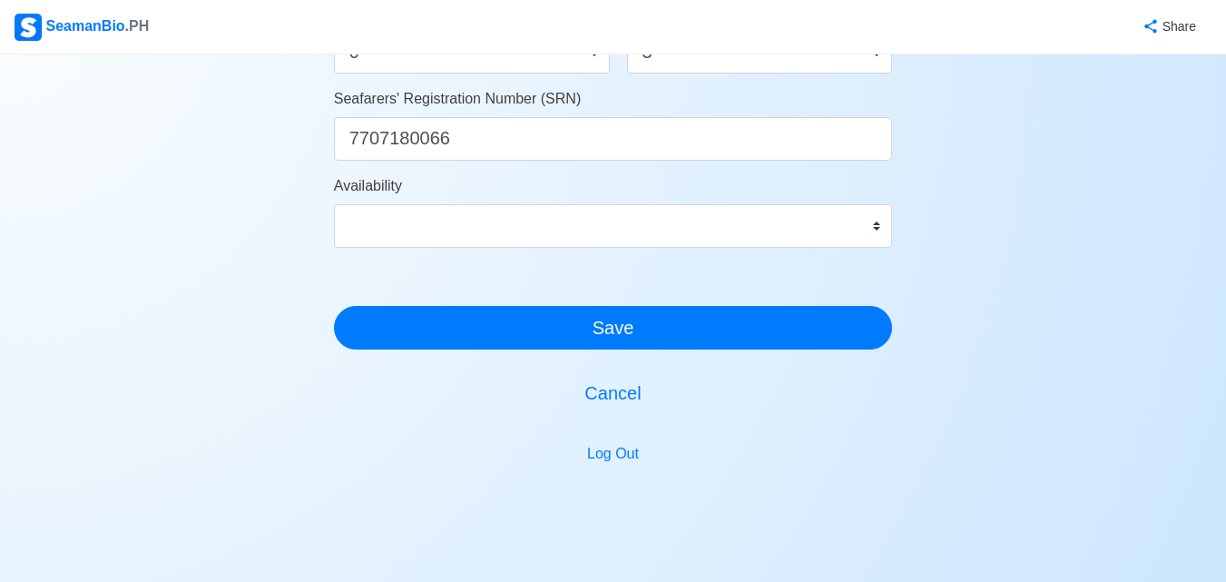
scroll to position [1172, 0]
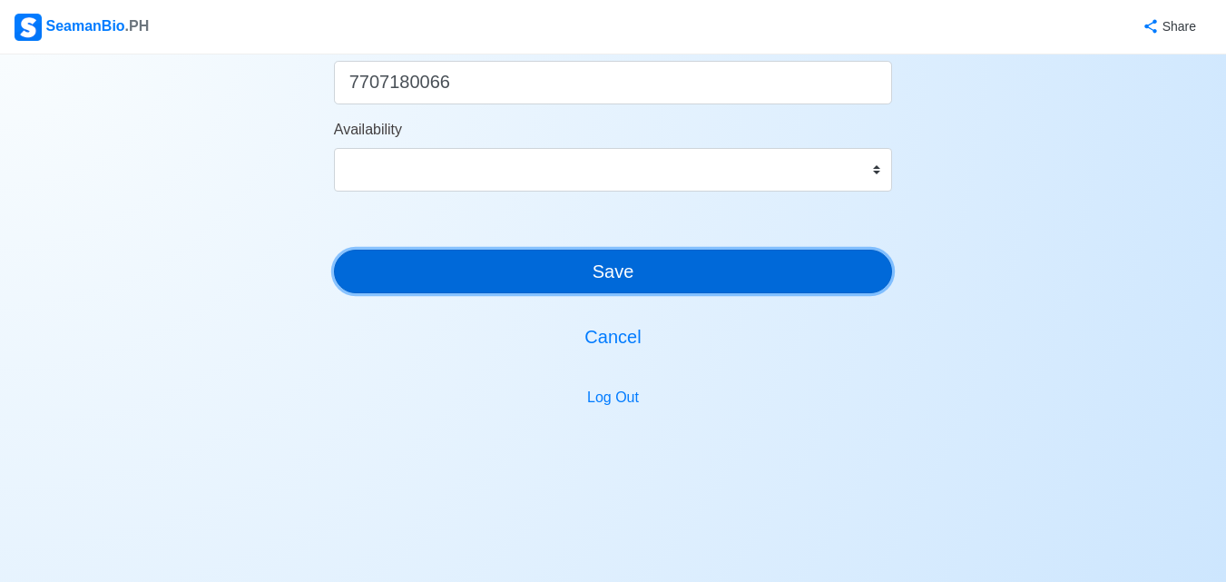
click at [700, 273] on button "Save" at bounding box center [613, 272] width 559 height 44
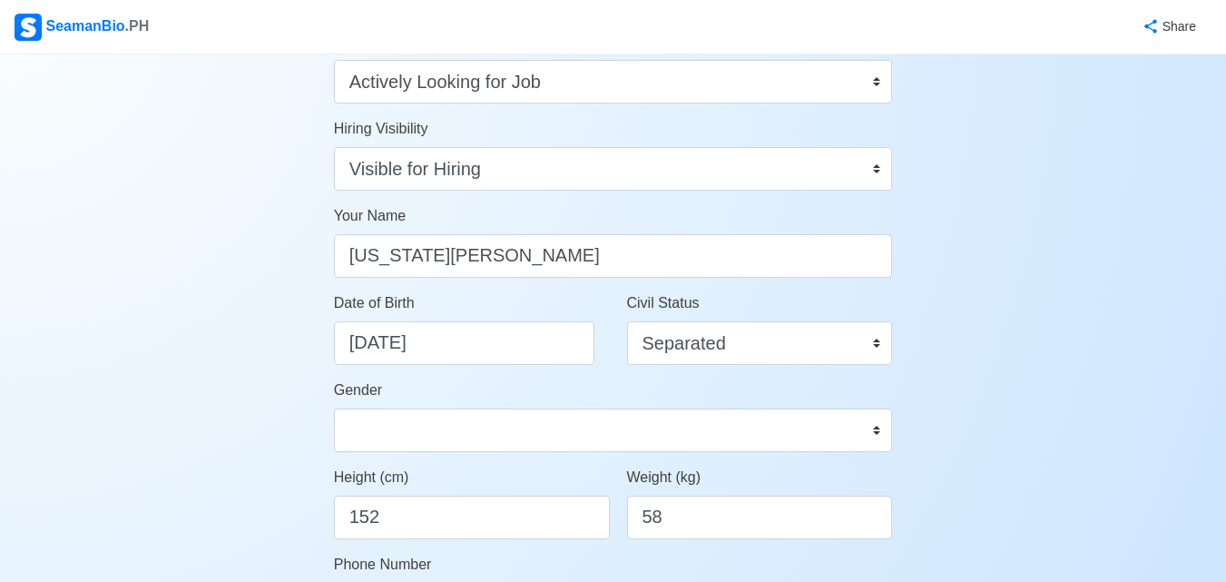
scroll to position [0, 0]
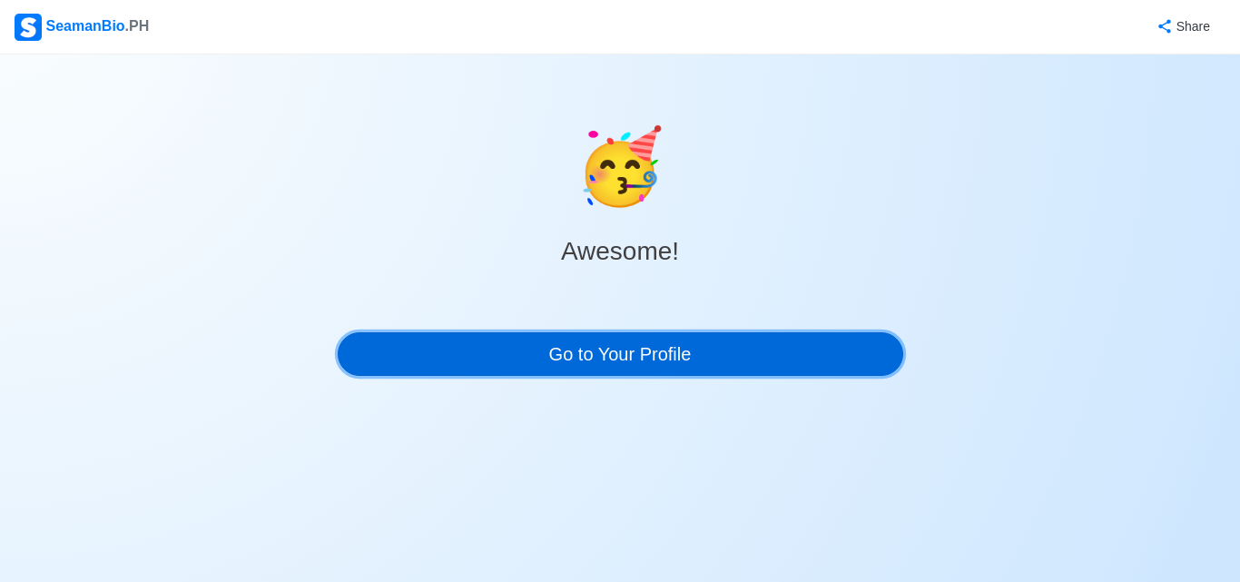
click at [699, 358] on link "Go to Your Profile" at bounding box center [620, 354] width 565 height 44
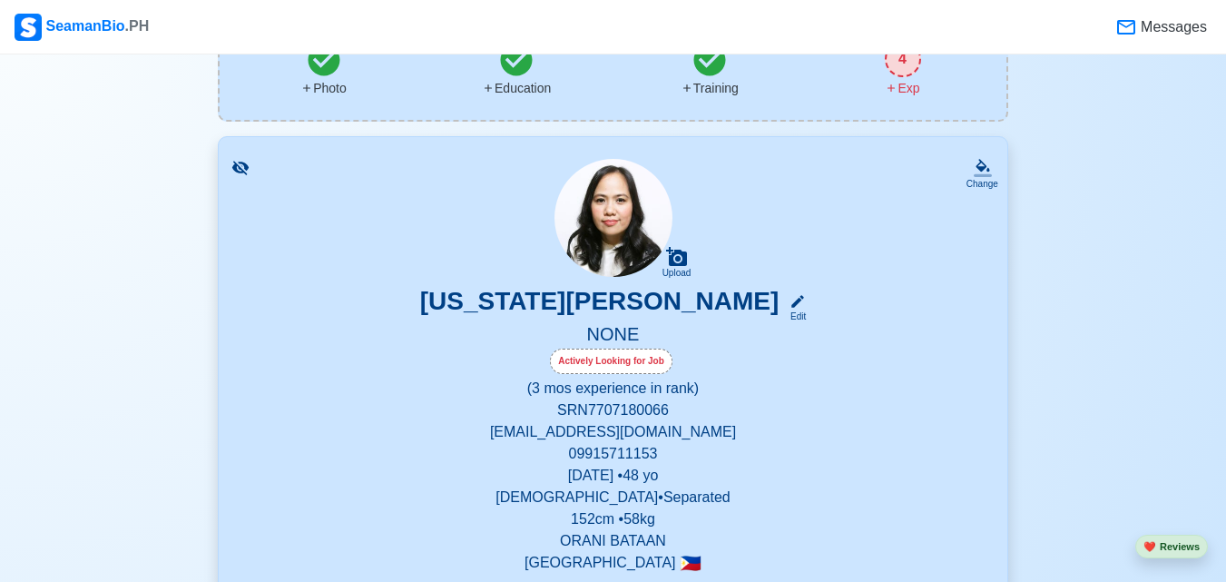
scroll to position [182, 0]
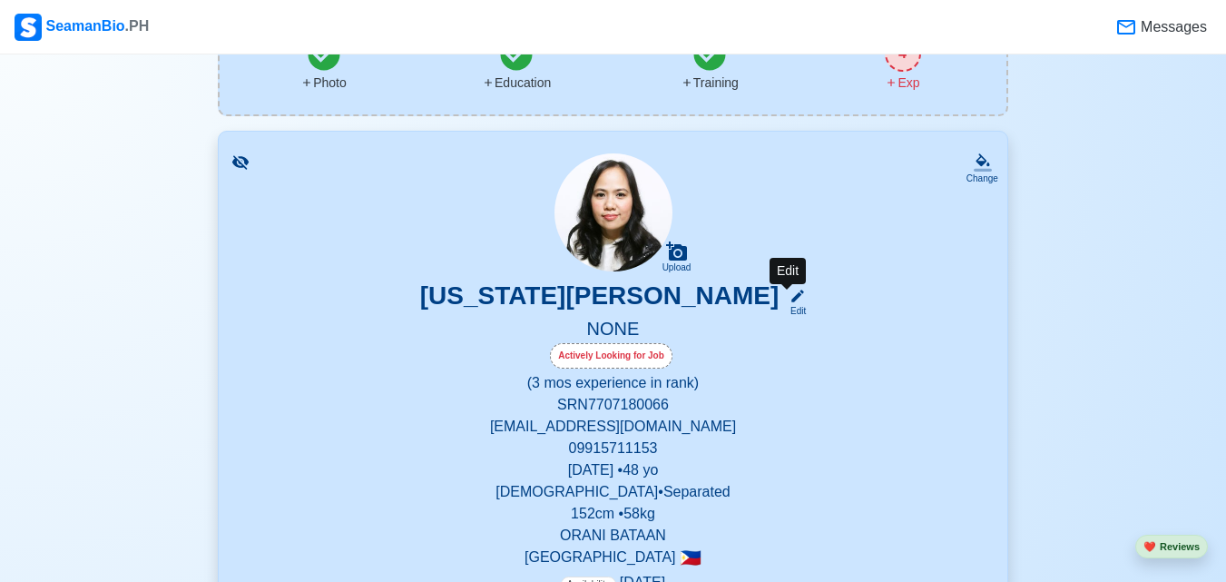
click at [790, 305] on div "Edit" at bounding box center [794, 311] width 24 height 14
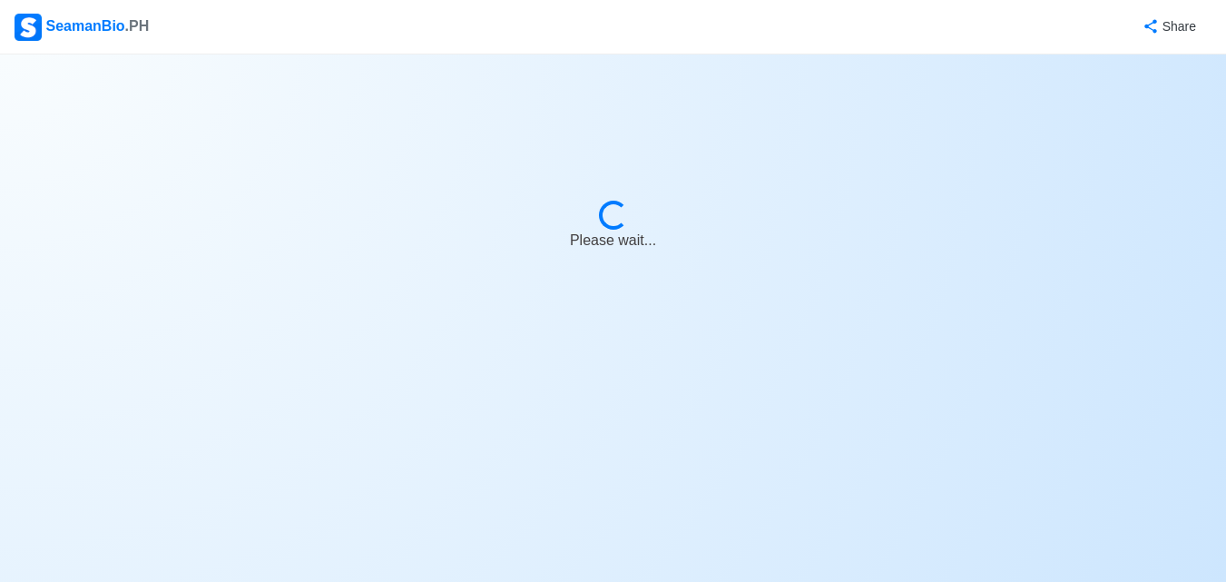
select select "Actively Looking for Job"
select select "Visible for Hiring"
select select "Separated"
select select "[DEMOGRAPHIC_DATA]"
select select "PH"
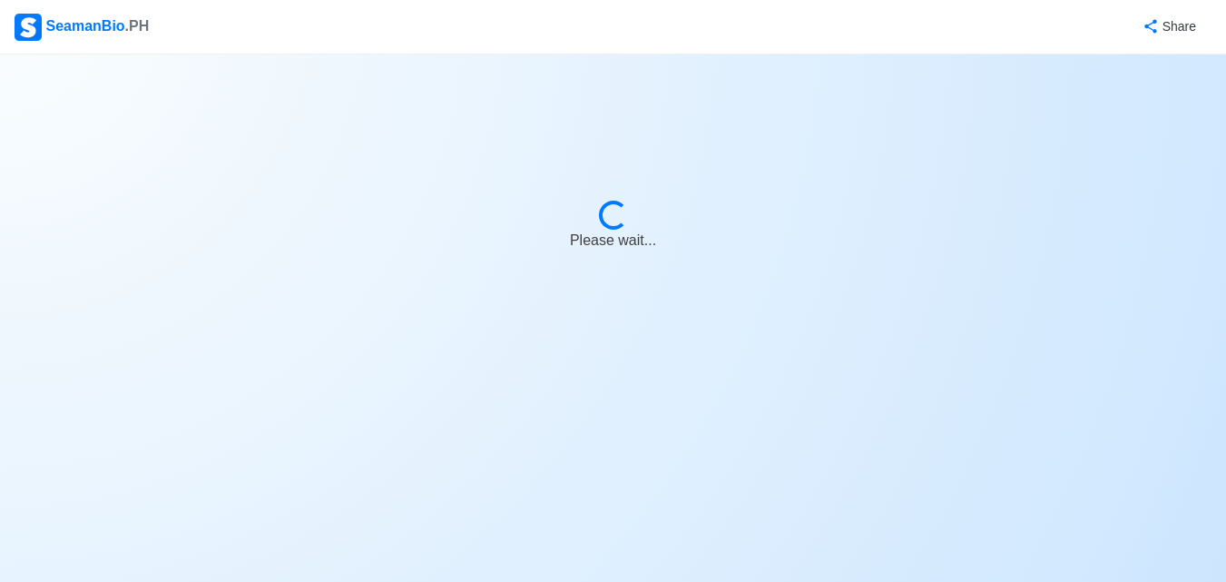
select select "0"
select select "3"
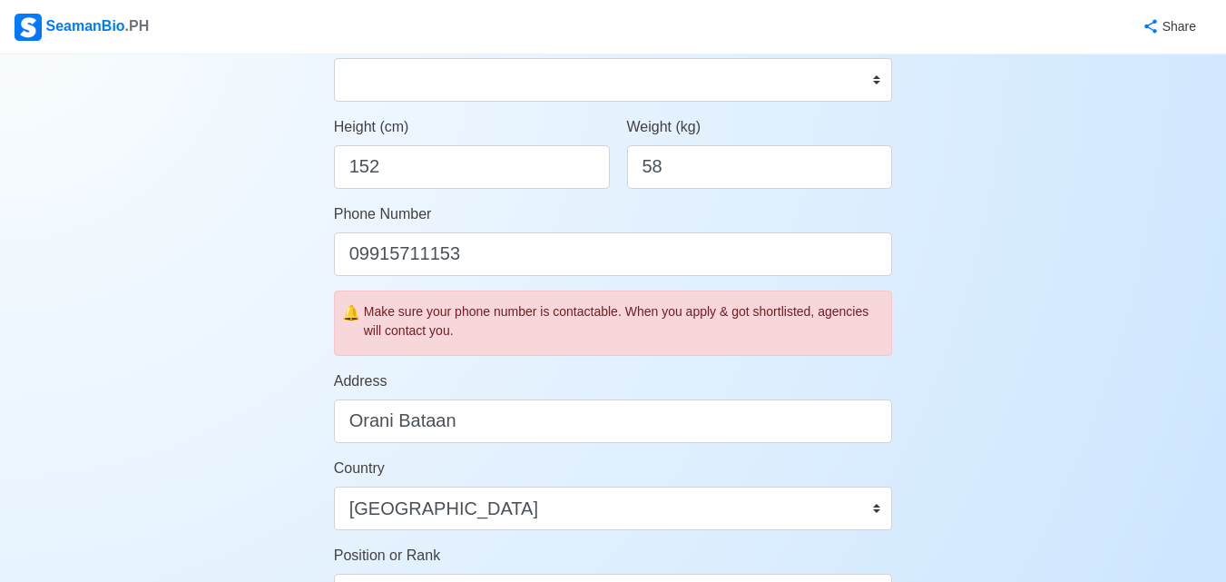
scroll to position [635, 0]
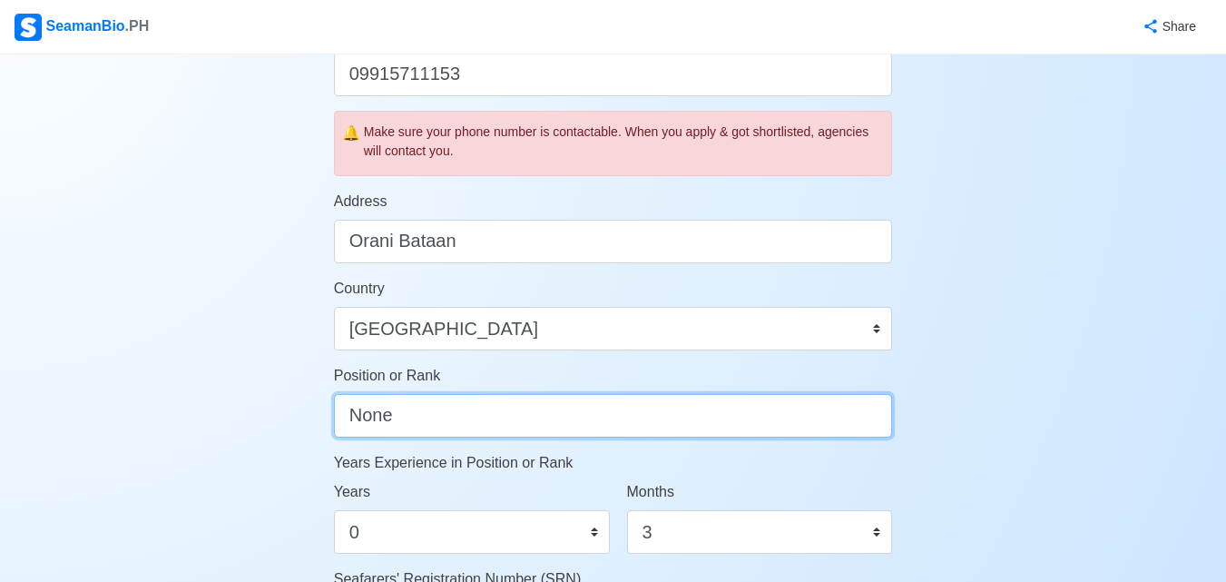
drag, startPoint x: 439, startPoint y: 424, endPoint x: 282, endPoint y: 424, distance: 157.0
click at [282, 424] on div "Account Setup 🗂️ Your Job Status Onboard Actively Looking for Job Not Looking f…" at bounding box center [613, 246] width 1226 height 1655
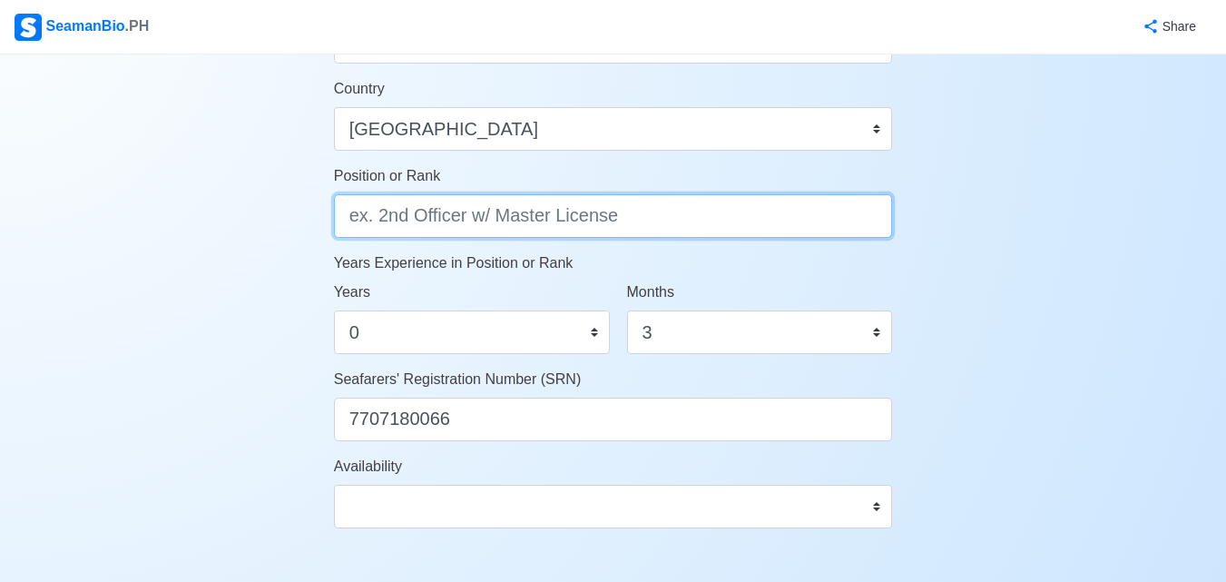
scroll to position [908, 0]
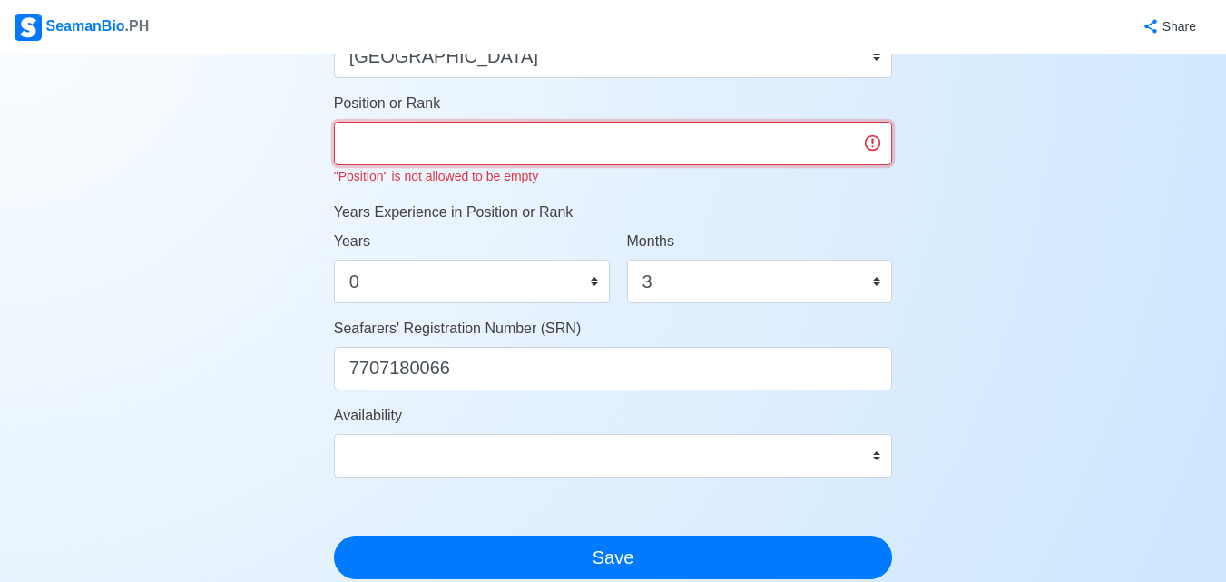
click at [880, 143] on input "Position or Rank" at bounding box center [613, 144] width 559 height 44
click at [835, 146] on input "Position or Rank" at bounding box center [613, 144] width 559 height 44
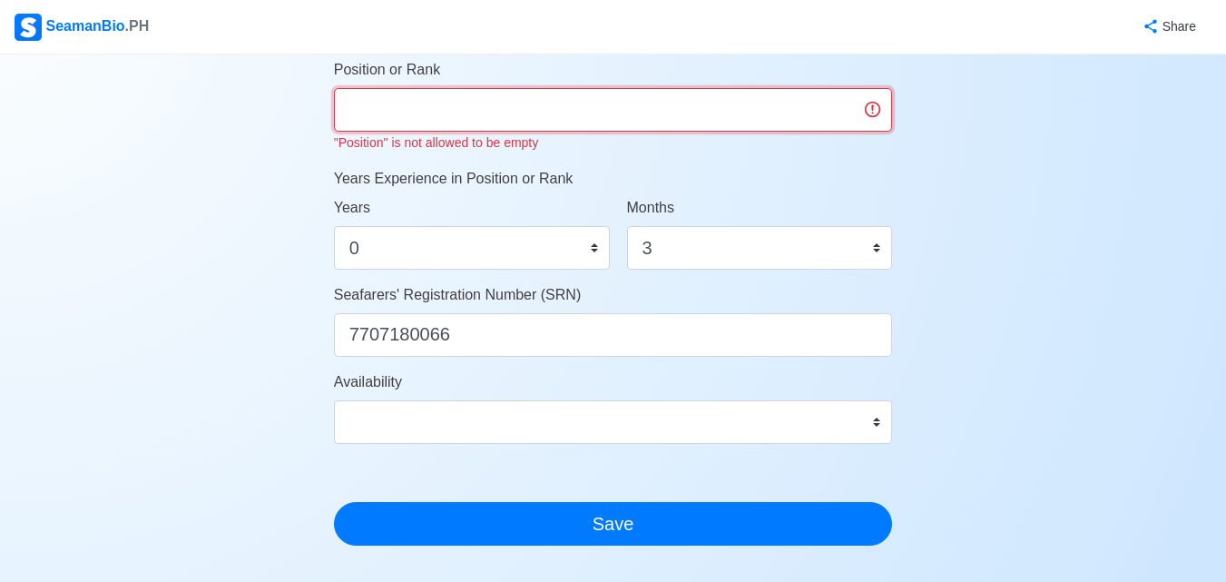
scroll to position [998, 0]
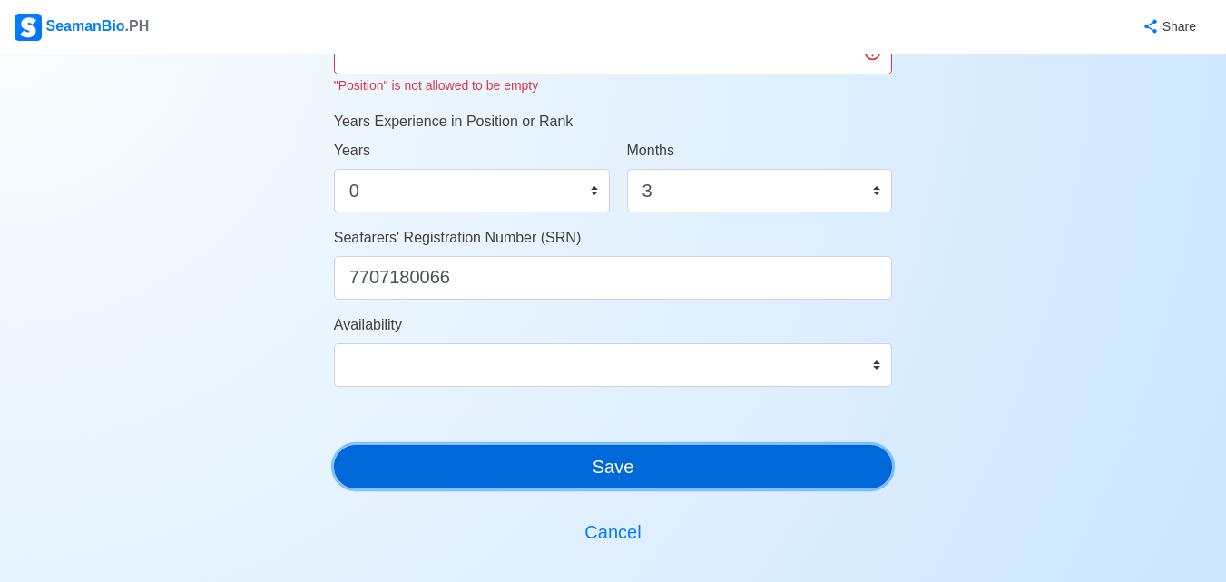
click at [666, 467] on button "Save" at bounding box center [613, 467] width 559 height 44
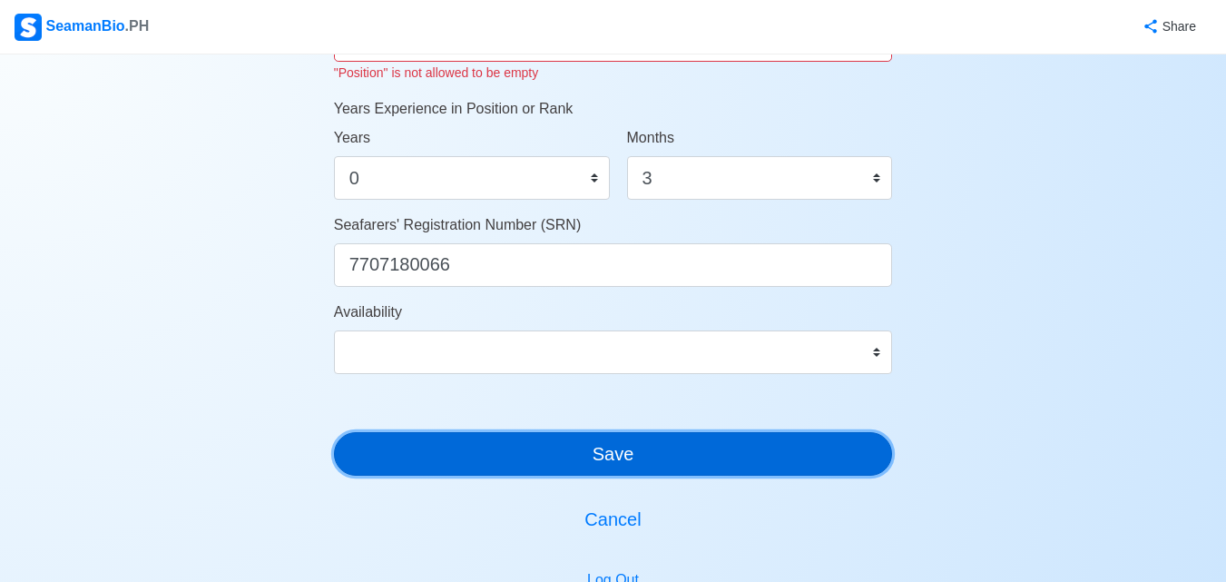
scroll to position [1180, 0]
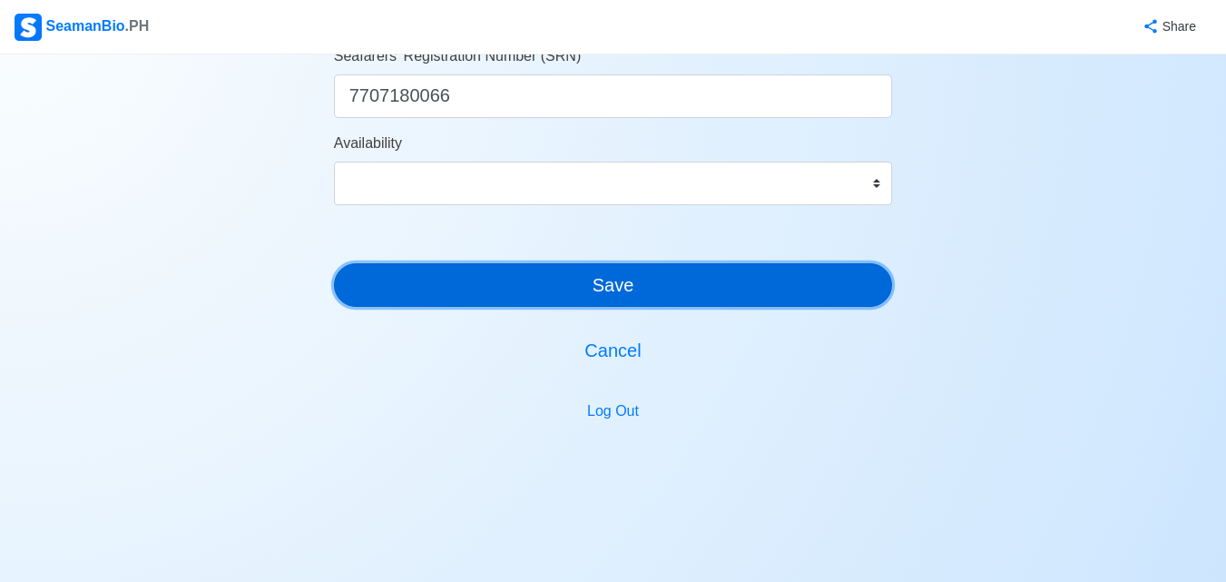
click at [717, 294] on button "Save" at bounding box center [613, 285] width 559 height 44
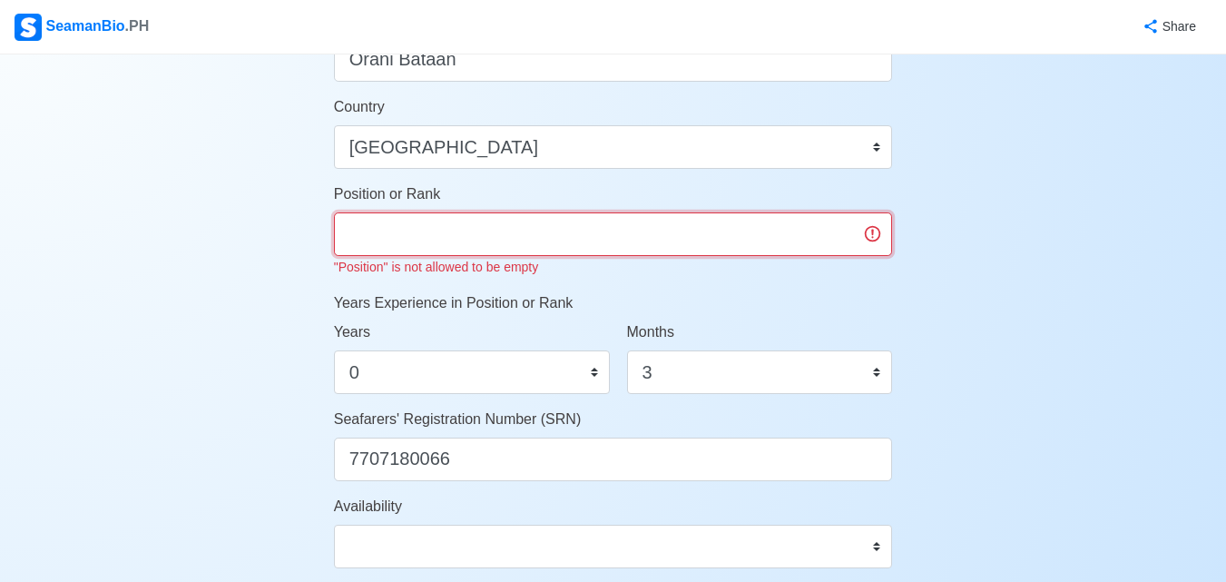
click at [658, 228] on input "Position or Rank" at bounding box center [613, 234] width 559 height 44
click at [800, 236] on input "Position or Rank" at bounding box center [613, 234] width 559 height 44
type input "N"
click at [860, 241] on input "Hou" at bounding box center [613, 234] width 559 height 44
type input "Housekeeping"
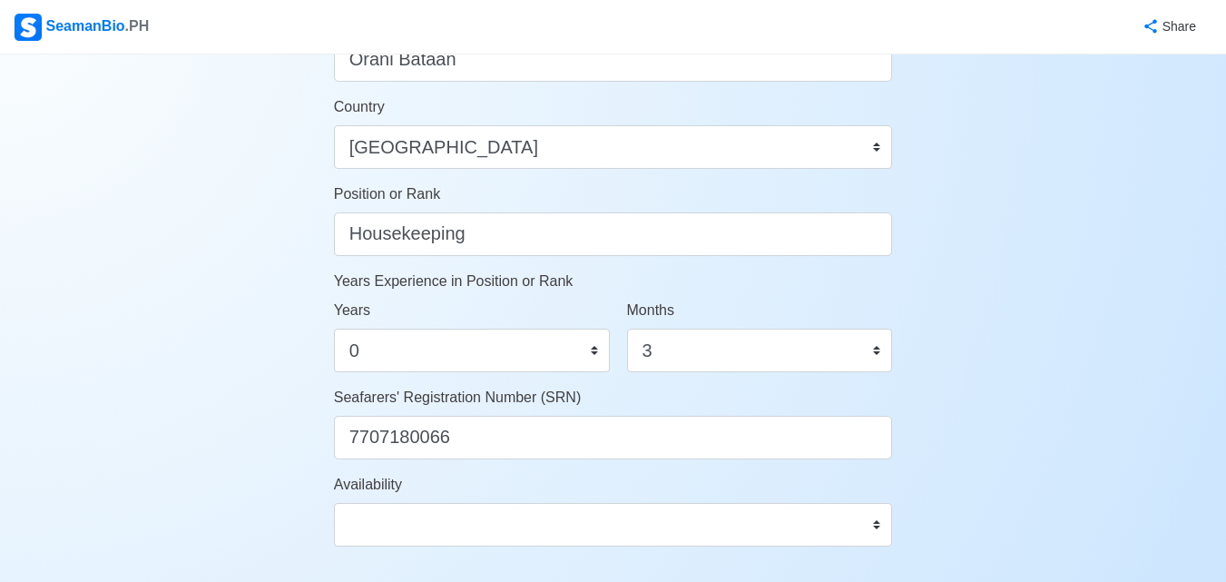
click at [1062, 252] on div "Account Setup 🗂️ Your Job Status Onboard Actively Looking for Job Not Looking f…" at bounding box center [613, 65] width 1226 height 1655
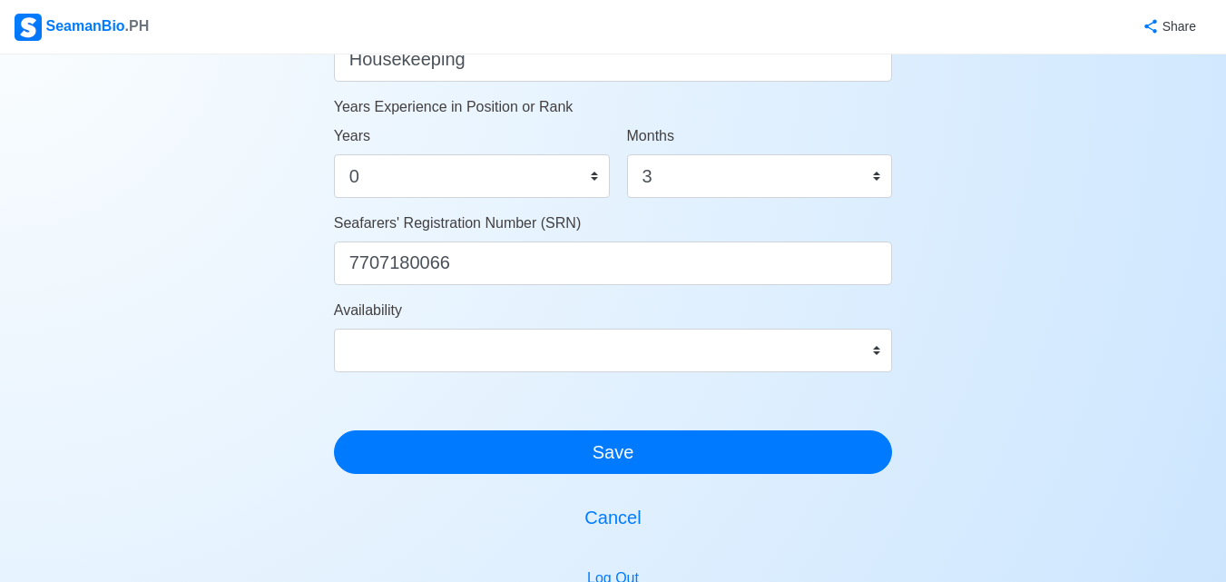
scroll to position [1172, 0]
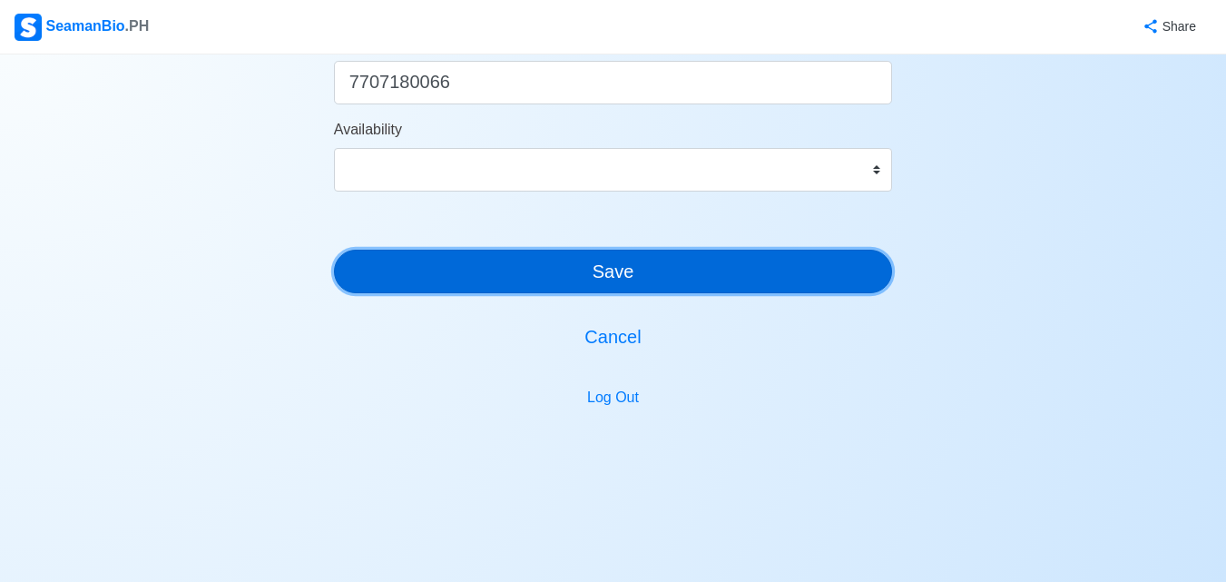
click at [605, 285] on button "Save" at bounding box center [613, 272] width 559 height 44
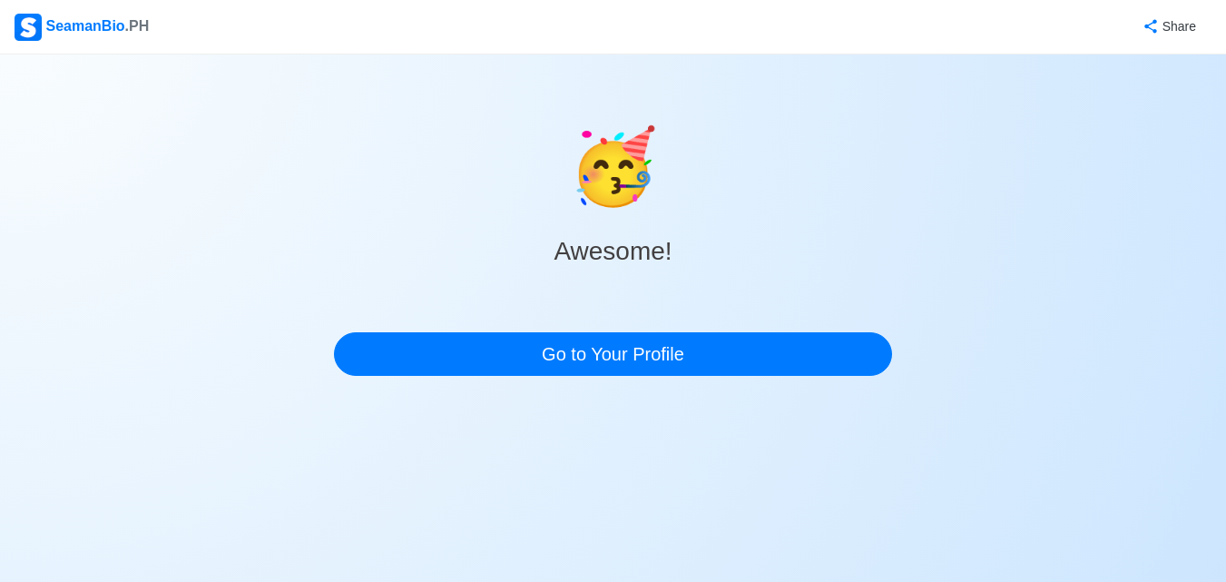
scroll to position [0, 0]
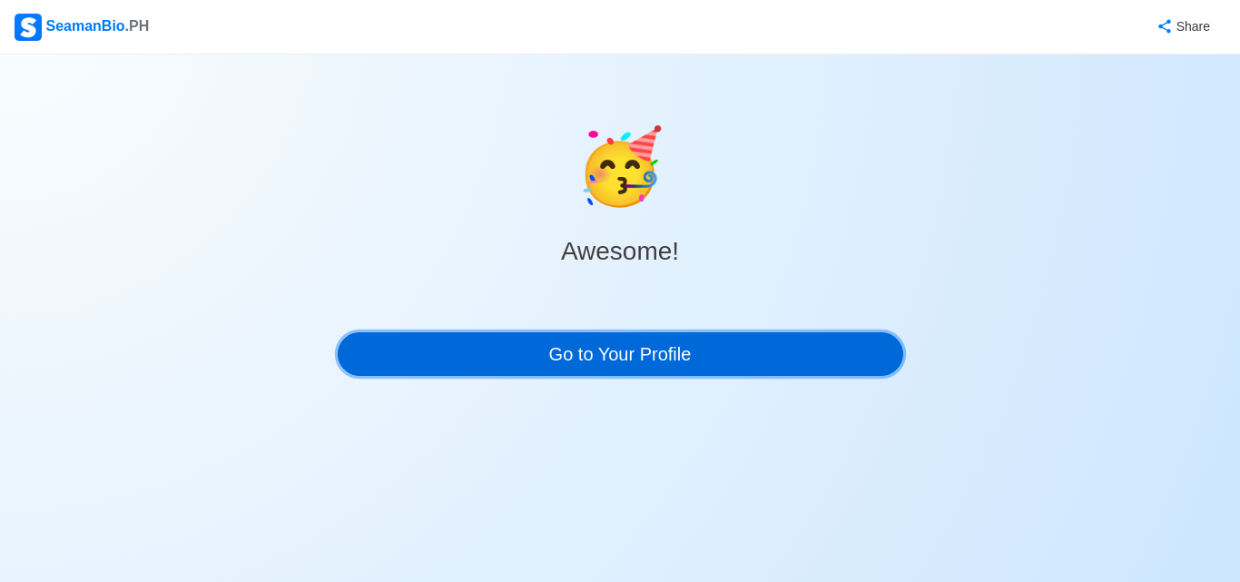
click at [606, 372] on link "Go to Your Profile" at bounding box center [620, 354] width 565 height 44
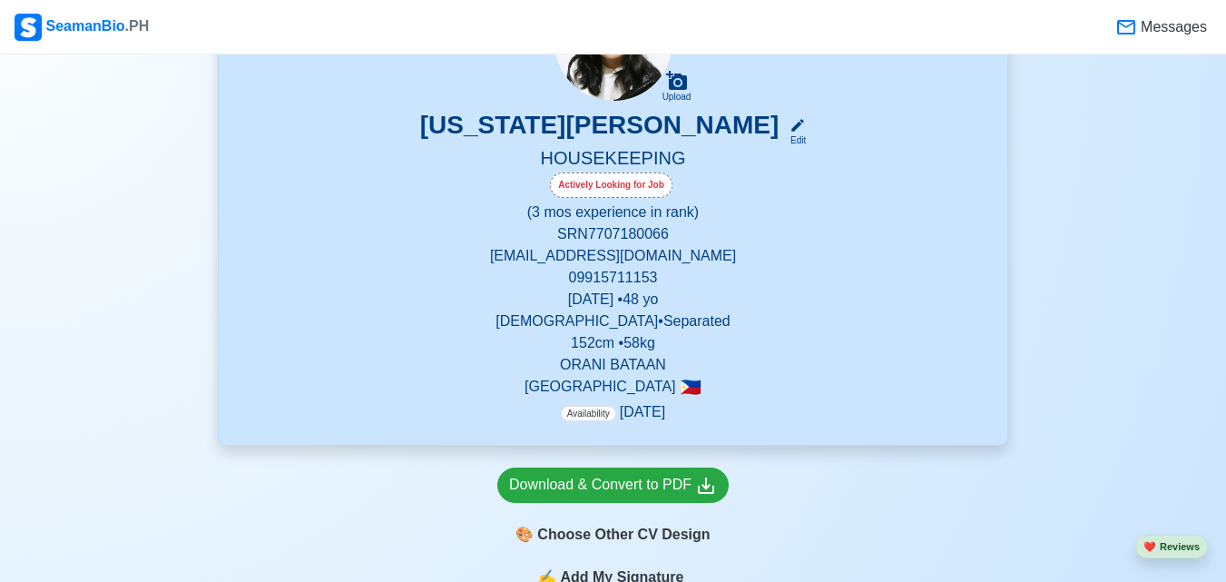
scroll to position [454, 0]
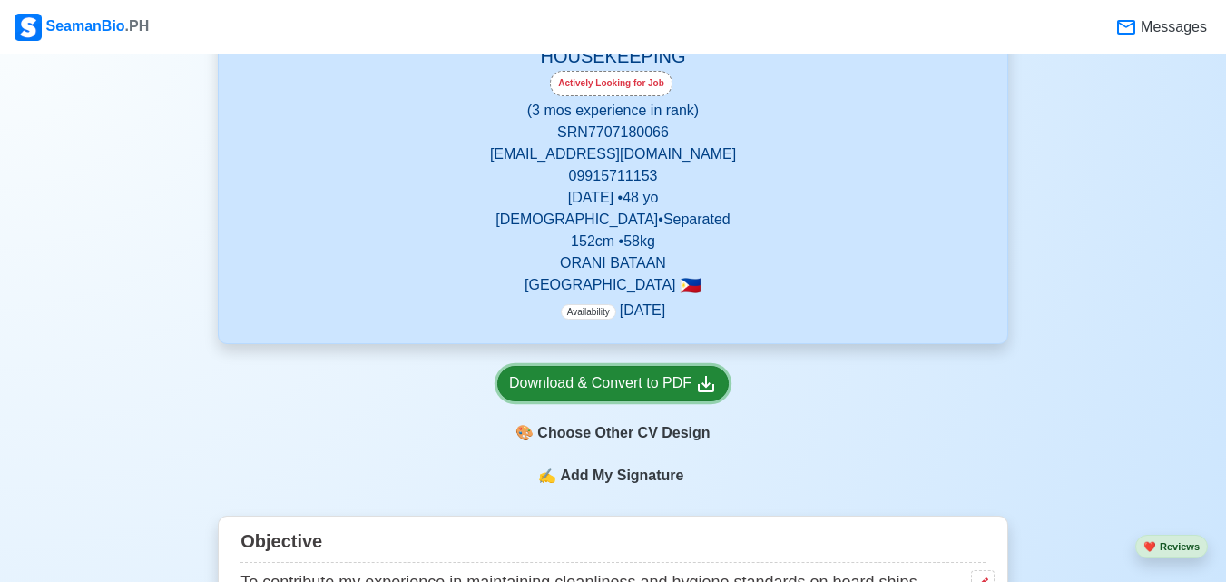
click at [693, 388] on div "Download & Convert to PDF" at bounding box center [613, 383] width 208 height 23
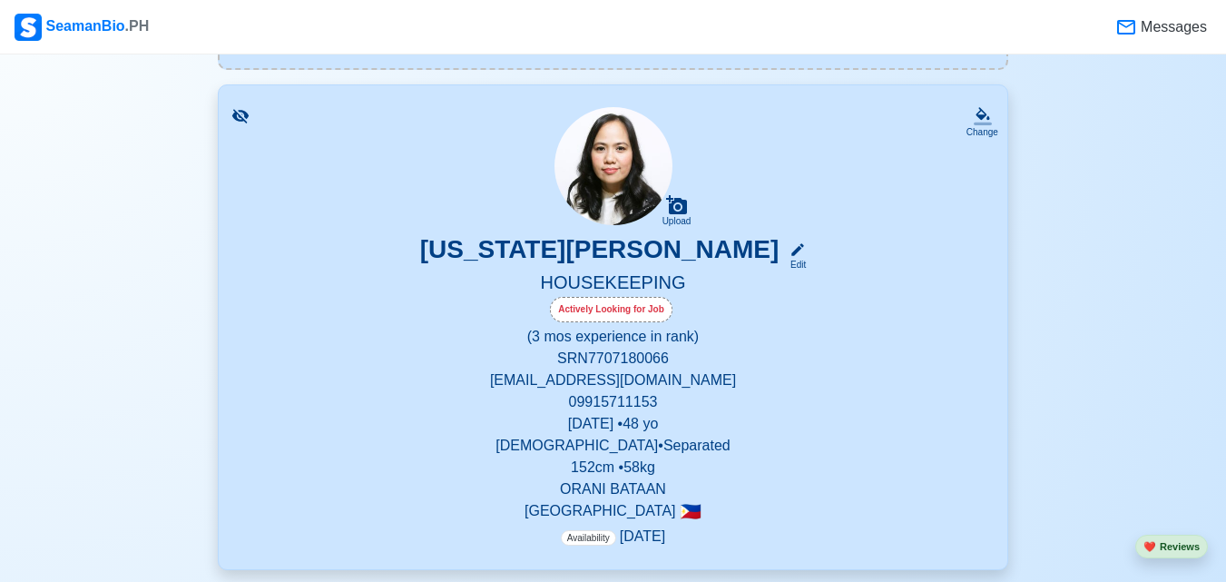
scroll to position [272, 0]
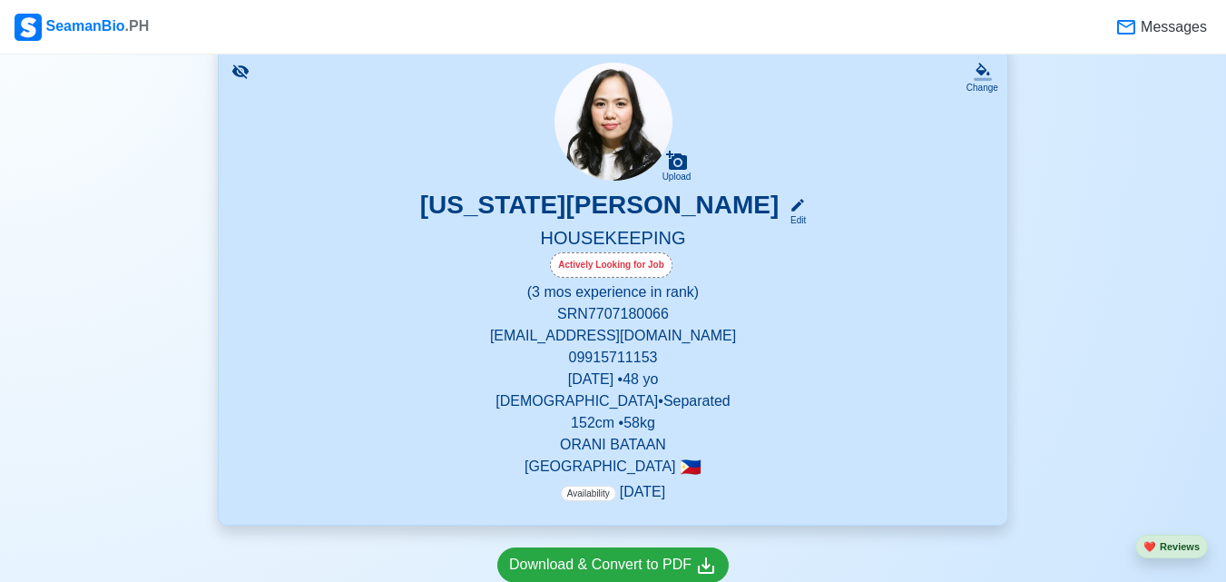
click at [802, 220] on div "[US_STATE][PERSON_NAME] Edit" at bounding box center [613, 208] width 745 height 37
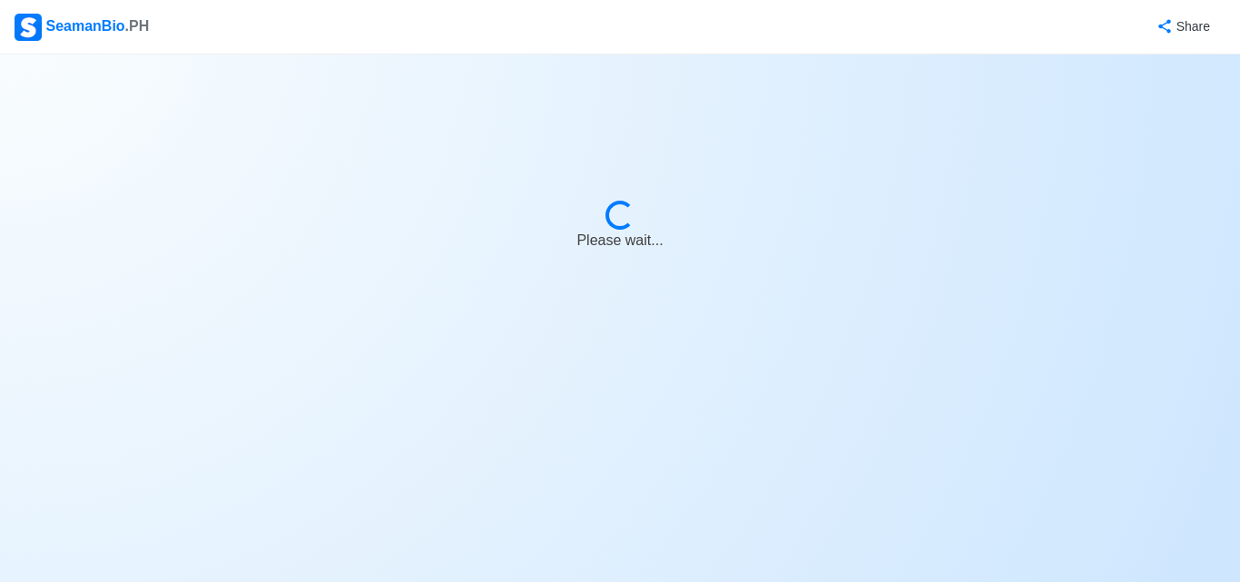
select select "Actively Looking for Job"
select select "Visible for Hiring"
select select "Separated"
select select "[DEMOGRAPHIC_DATA]"
select select "PH"
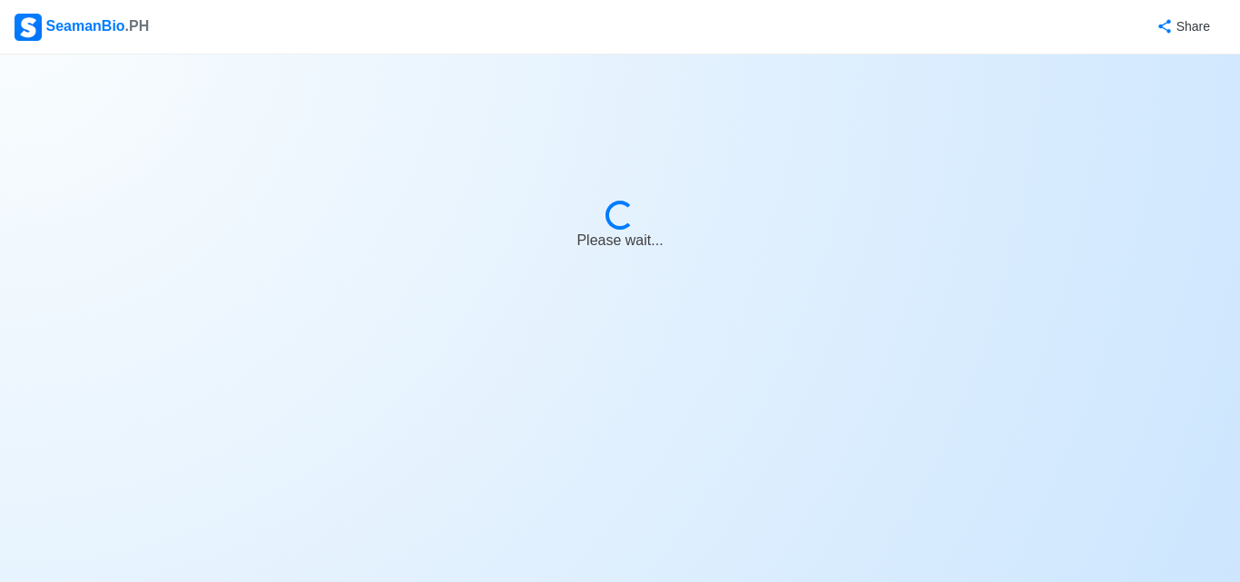
select select "0"
select select "3"
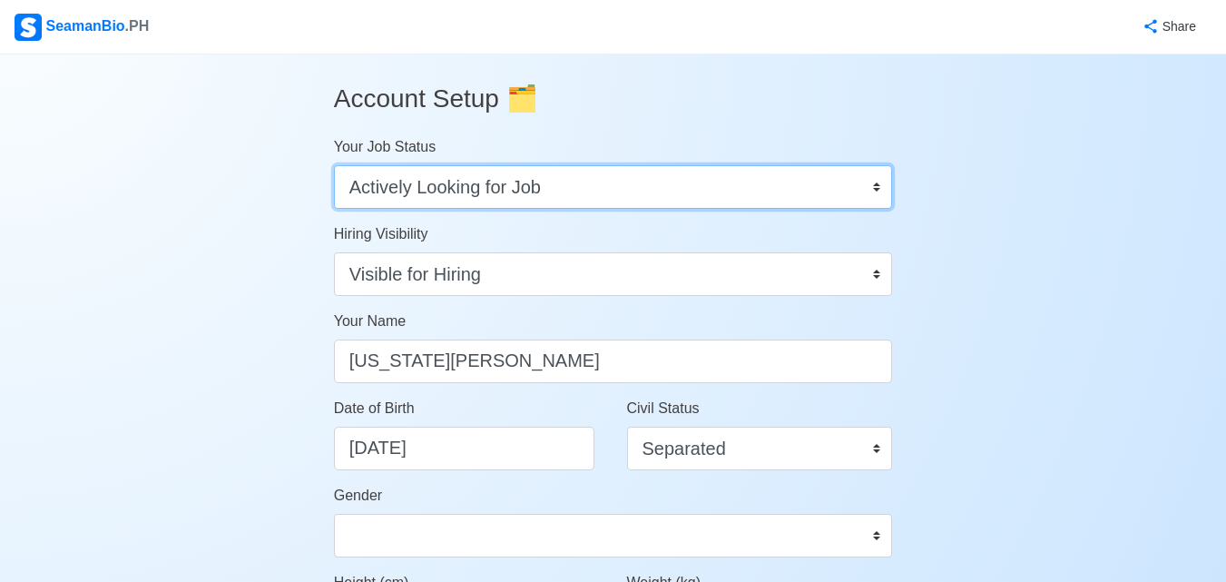
click at [634, 189] on select "Onboard Actively Looking for Job Not Looking for Job" at bounding box center [613, 187] width 559 height 44
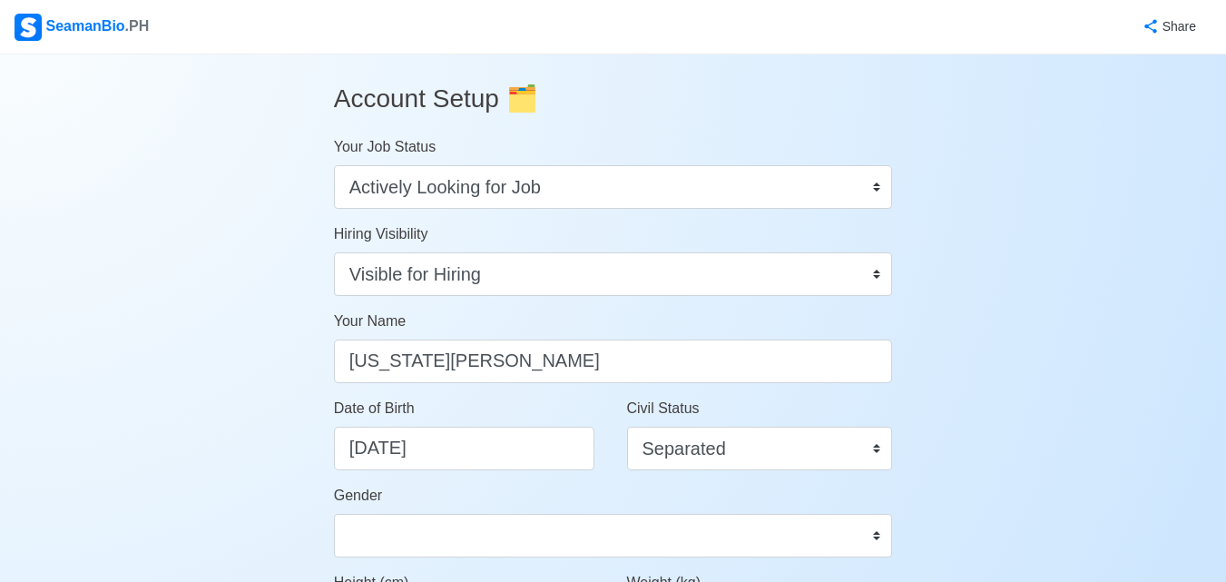
click at [722, 94] on h3 "Account Setup 🗂️" at bounding box center [613, 99] width 559 height 60
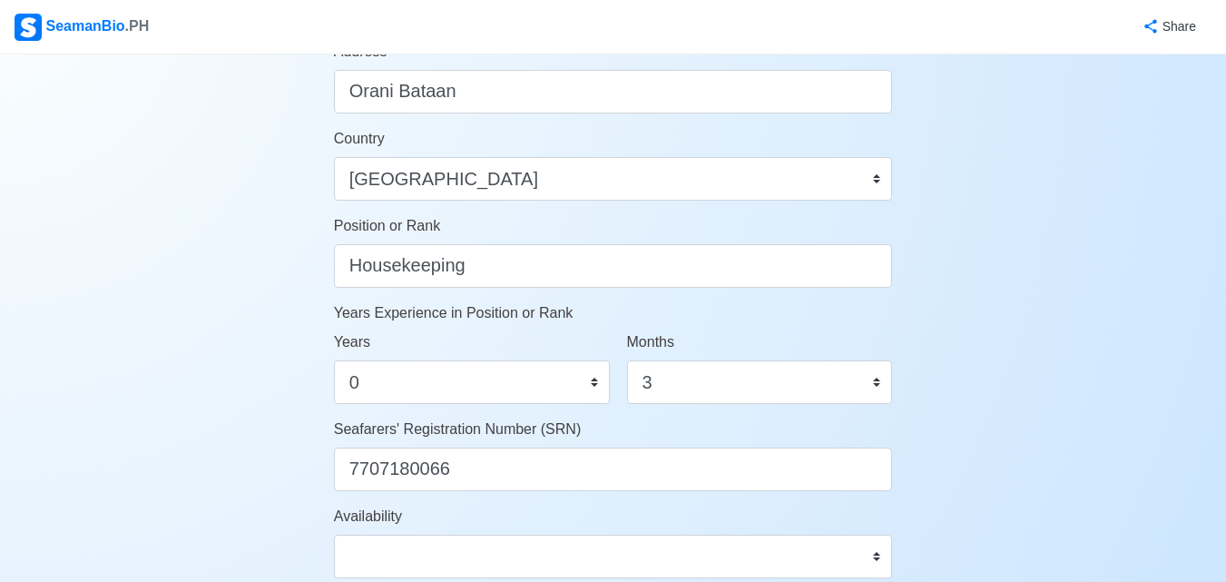
scroll to position [817, 0]
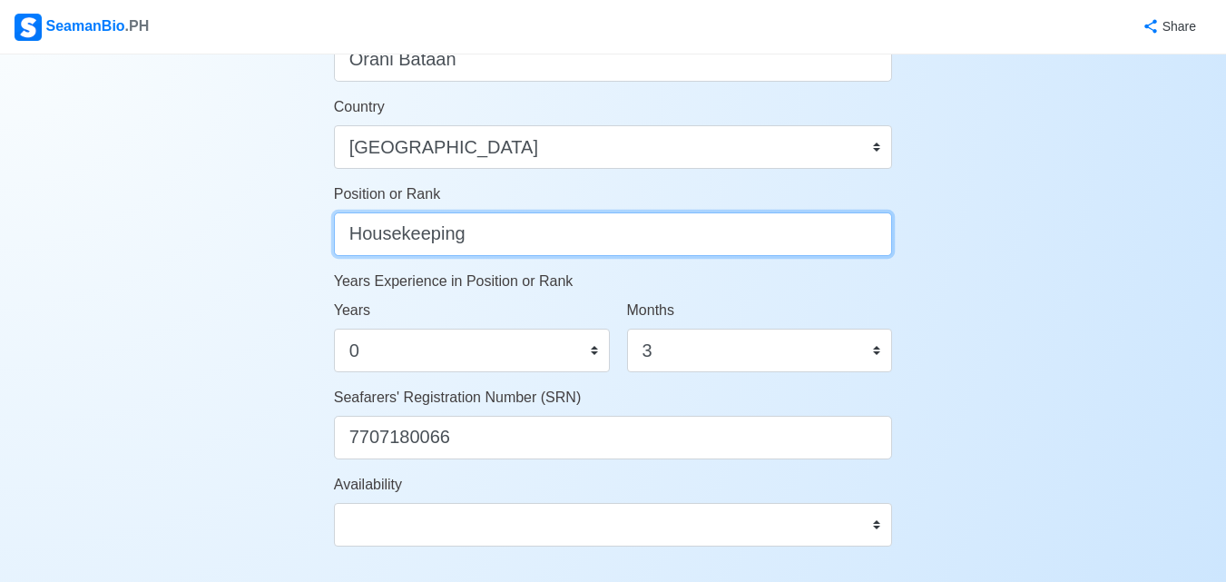
click at [480, 240] on input "Housekeeping" at bounding box center [613, 234] width 559 height 44
drag, startPoint x: 499, startPoint y: 231, endPoint x: 329, endPoint y: 231, distance: 169.7
click at [329, 231] on main "Account Setup 🗂️ Your Job Status Onboard Actively Looking for Job Not Looking f…" at bounding box center [613, 65] width 586 height 1655
type input "0"
click at [351, 228] on input "Position or Rank" at bounding box center [613, 234] width 559 height 44
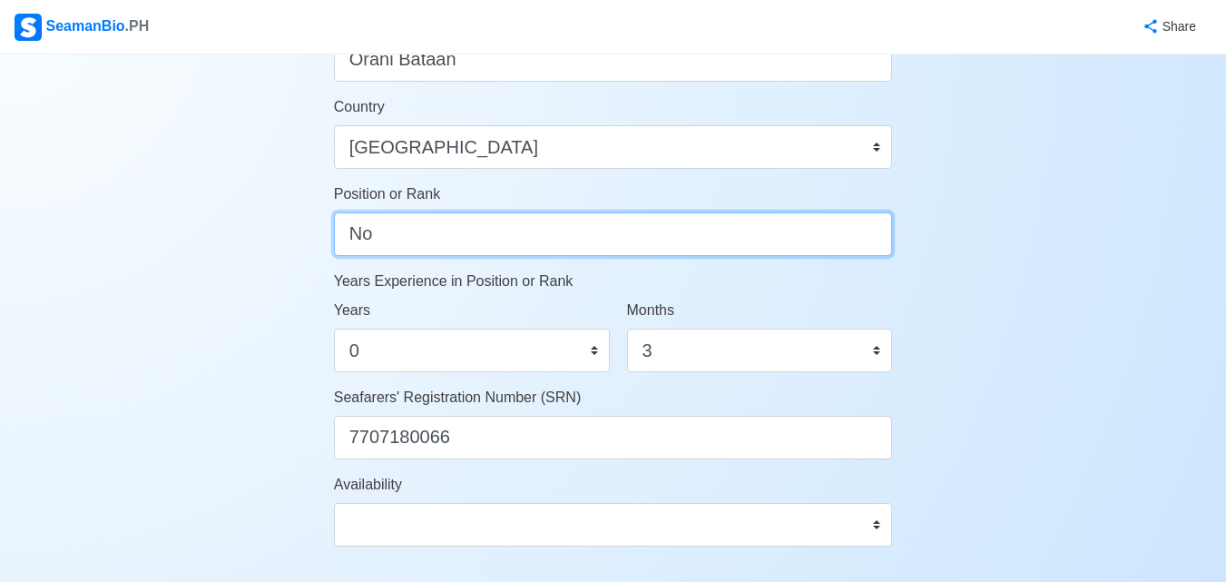
type input "N"
click at [616, 235] on input "Position or Rank" at bounding box center [613, 234] width 559 height 44
type input "V"
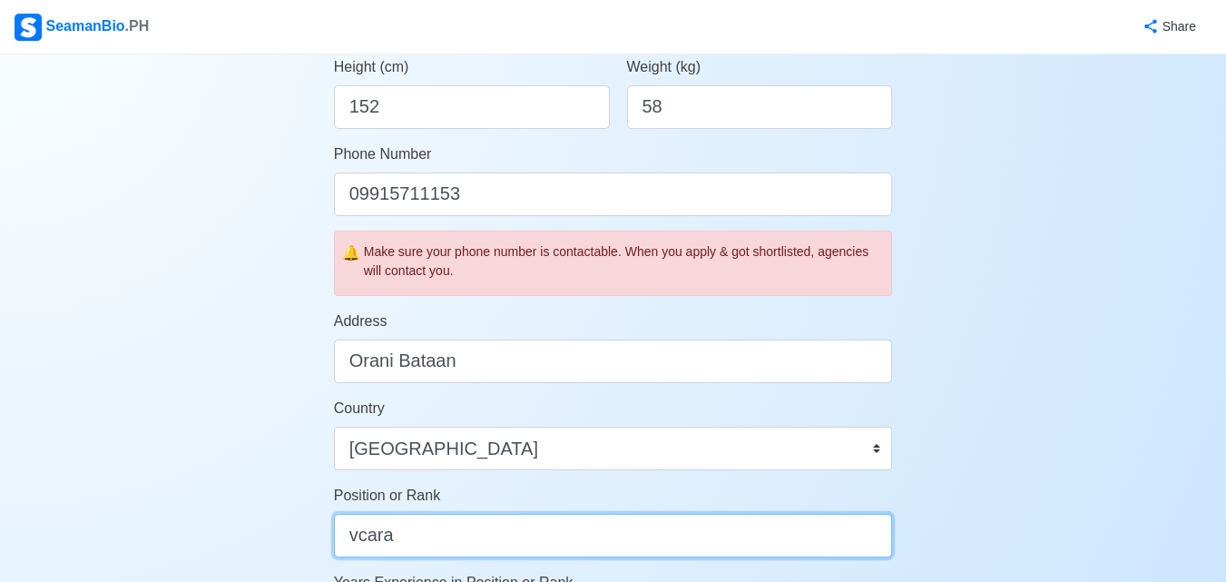
scroll to position [545, 0]
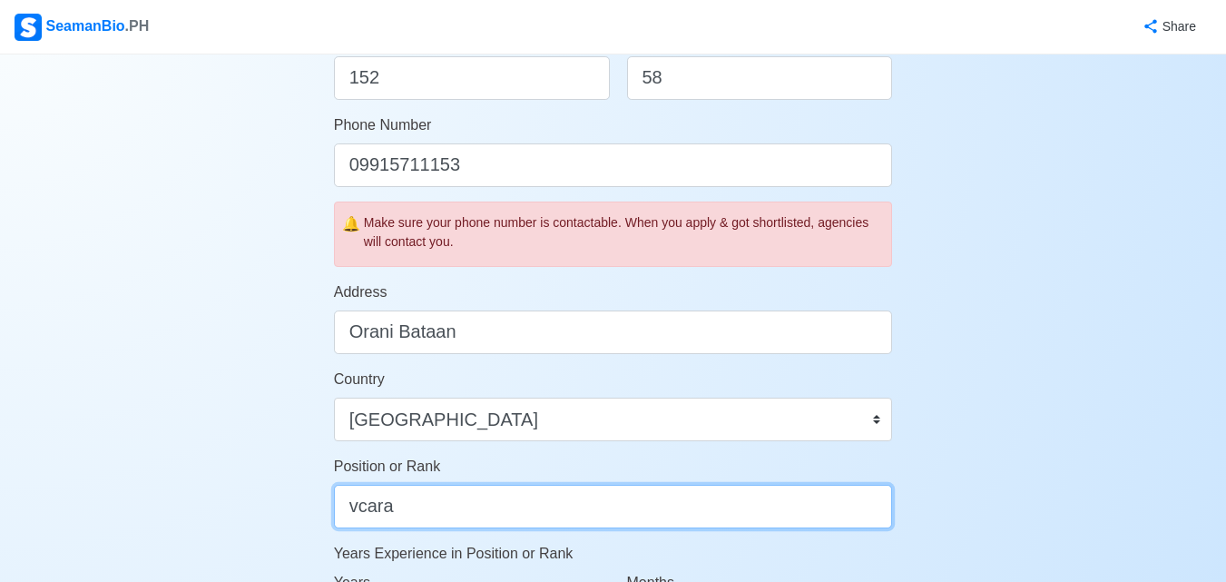
click at [444, 512] on input "vcara" at bounding box center [613, 507] width 559 height 44
drag, startPoint x: 418, startPoint y: 497, endPoint x: 373, endPoint y: 516, distance: 48.9
click at [371, 515] on input "vcara" at bounding box center [613, 507] width 559 height 44
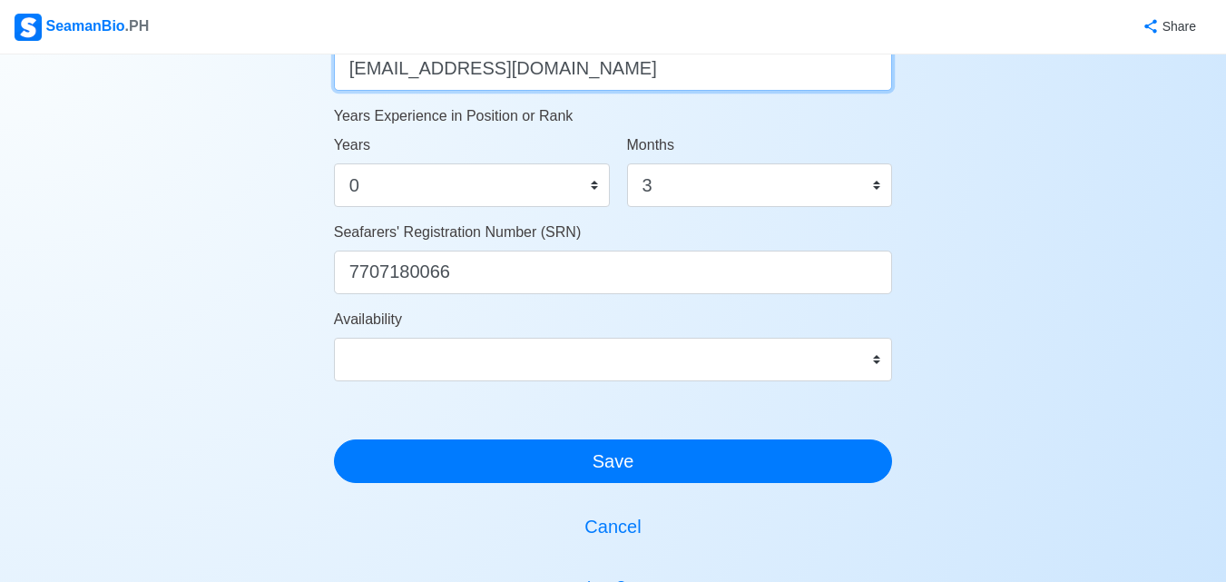
scroll to position [998, 0]
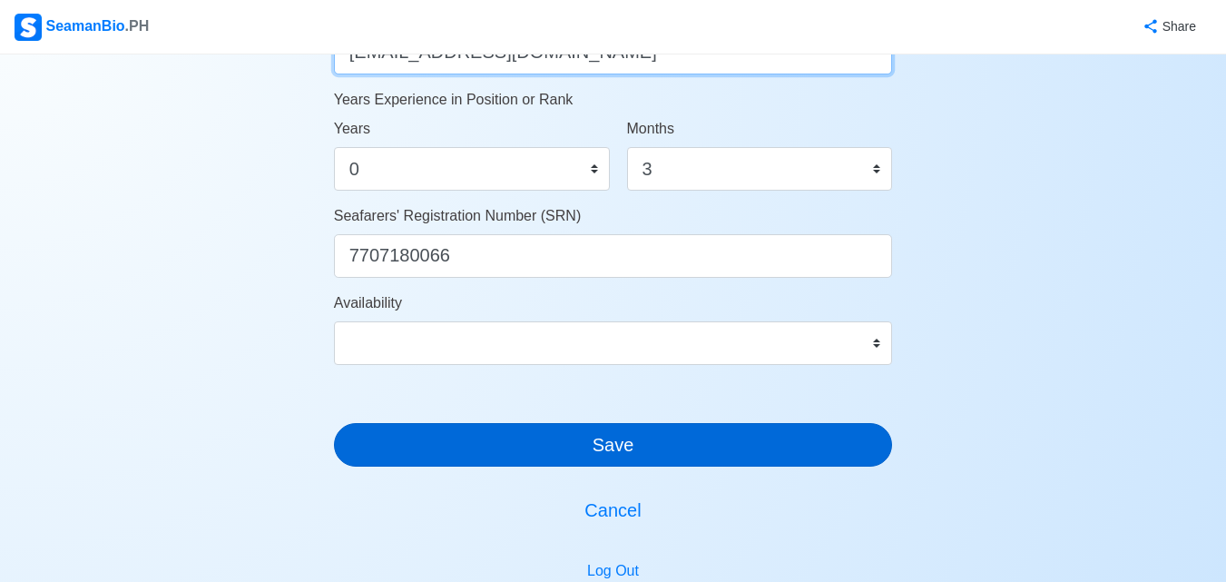
type input "[EMAIL_ADDRESS][DOMAIN_NAME]"
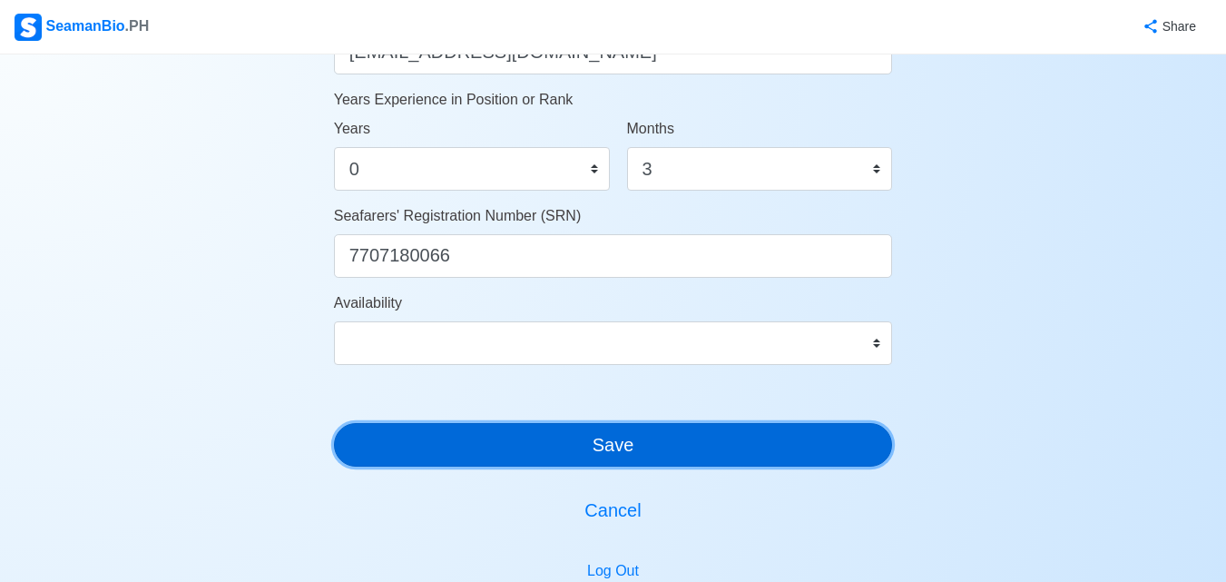
click at [823, 445] on button "Save" at bounding box center [613, 445] width 559 height 44
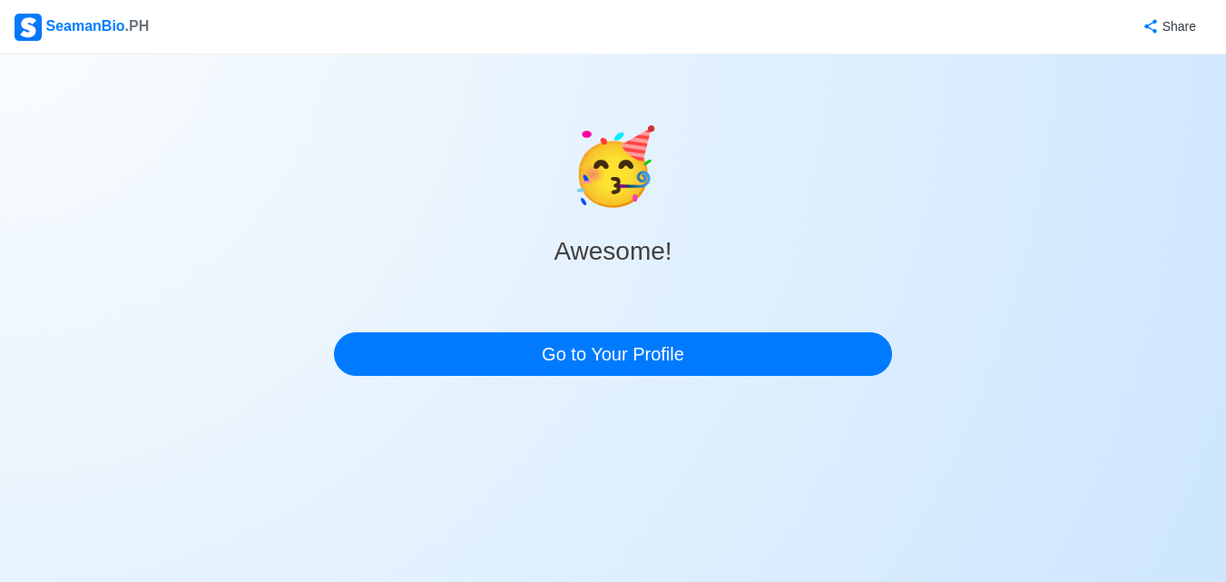
scroll to position [0, 0]
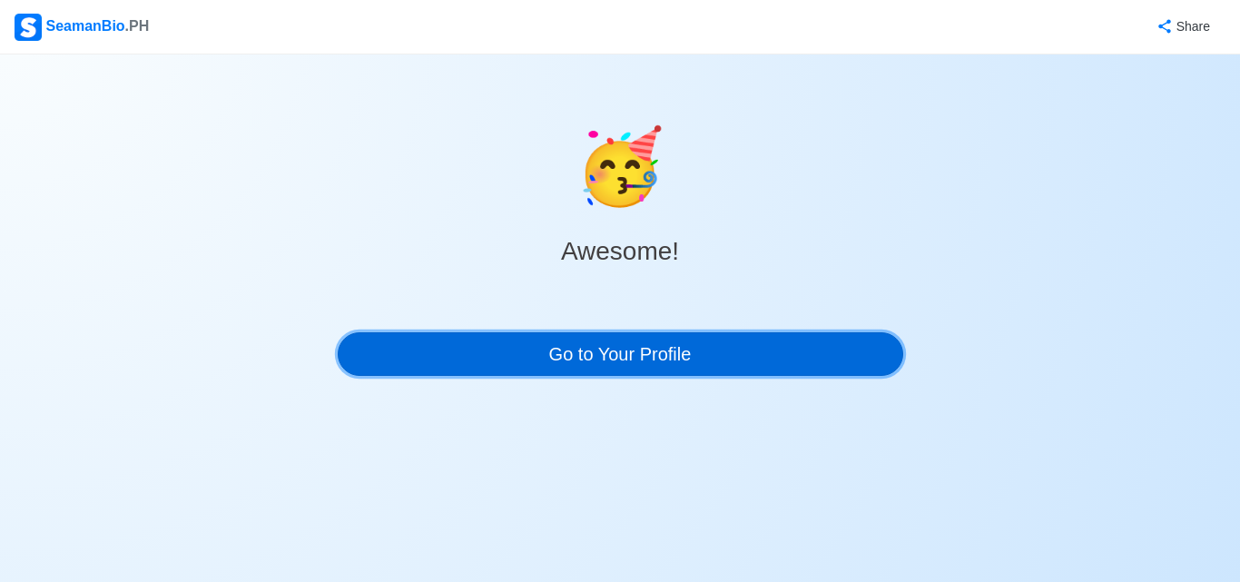
click at [634, 357] on link "Go to Your Profile" at bounding box center [620, 354] width 565 height 44
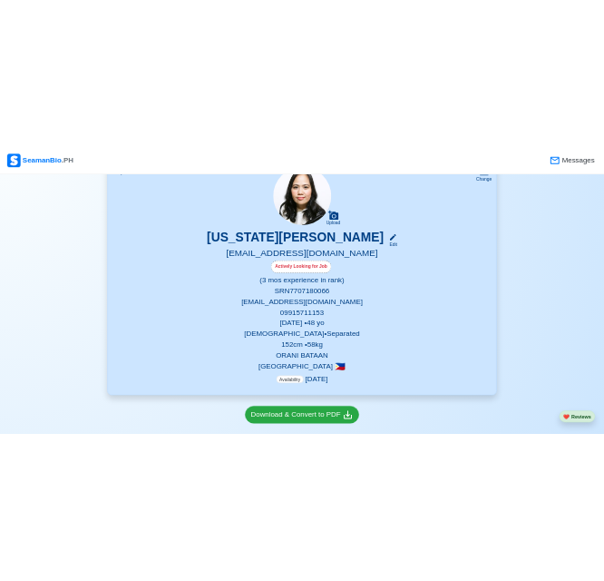
scroll to position [363, 0]
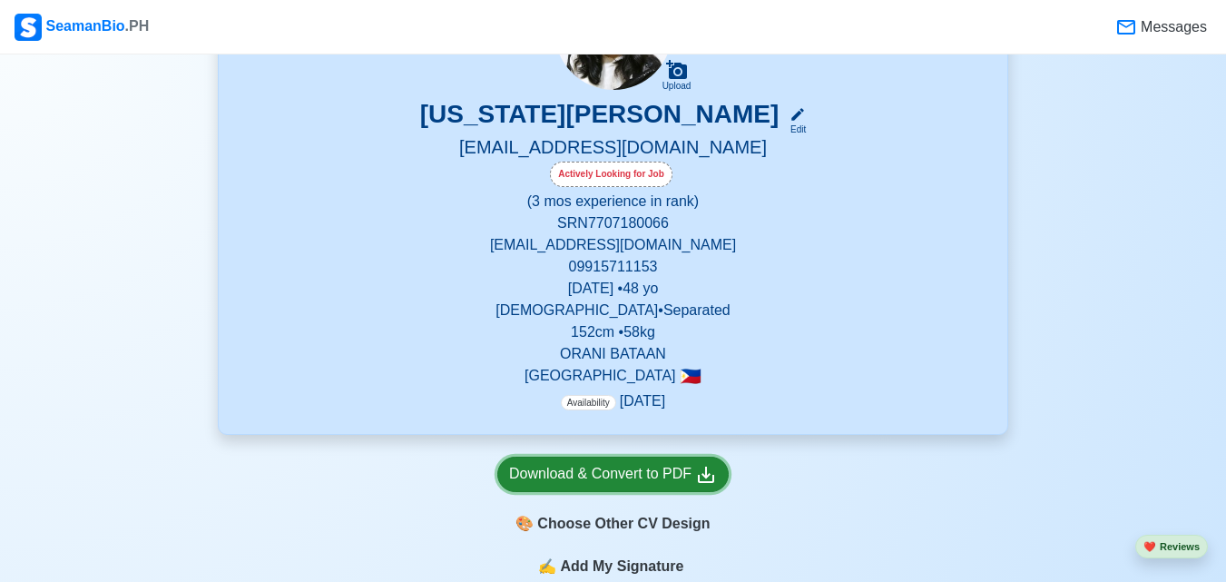
click at [644, 486] on div "Download & Convert to PDF" at bounding box center [613, 474] width 208 height 23
